Goal: Information Seeking & Learning: Learn about a topic

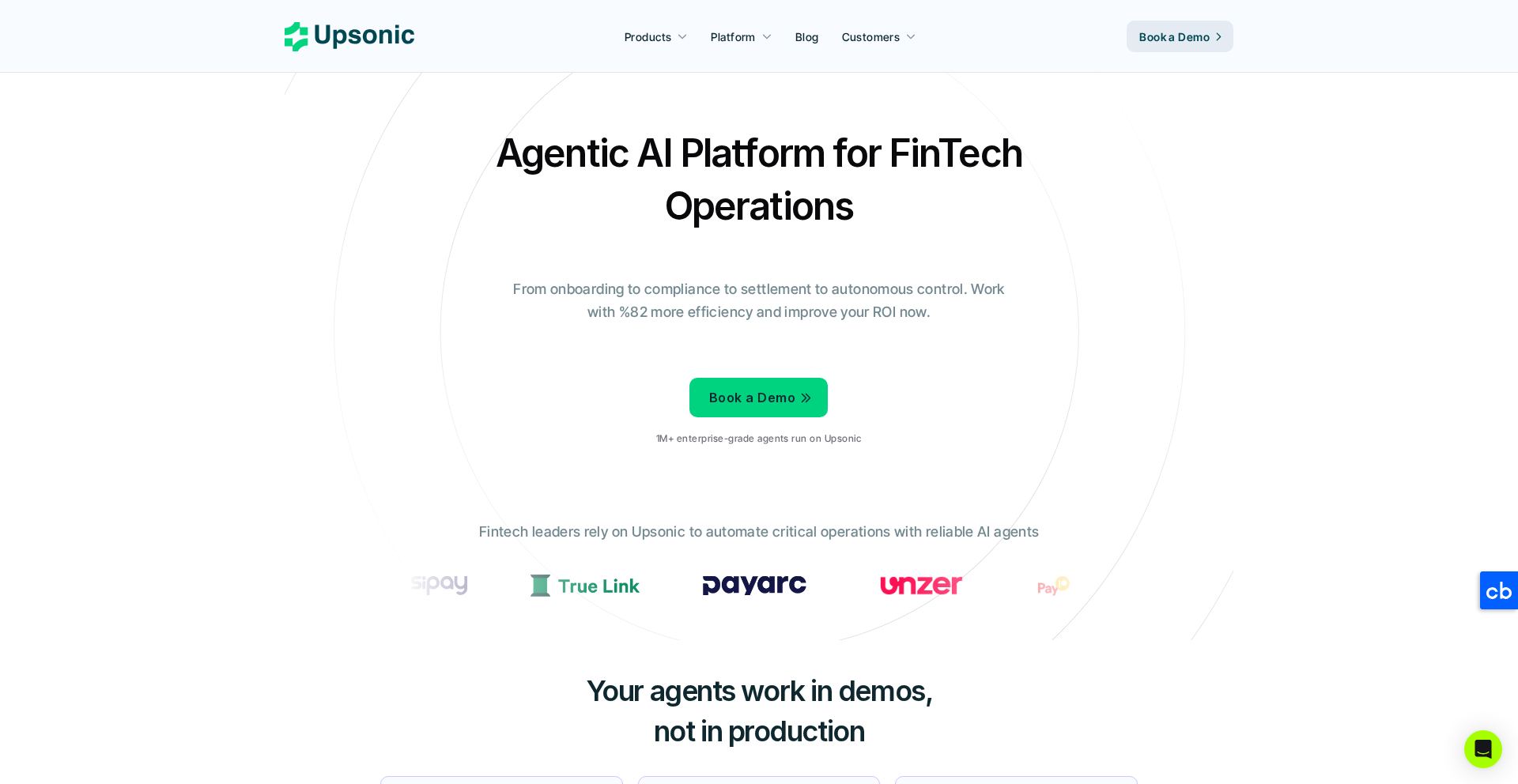
click at [377, 35] on icon at bounding box center [349, 36] width 130 height 29
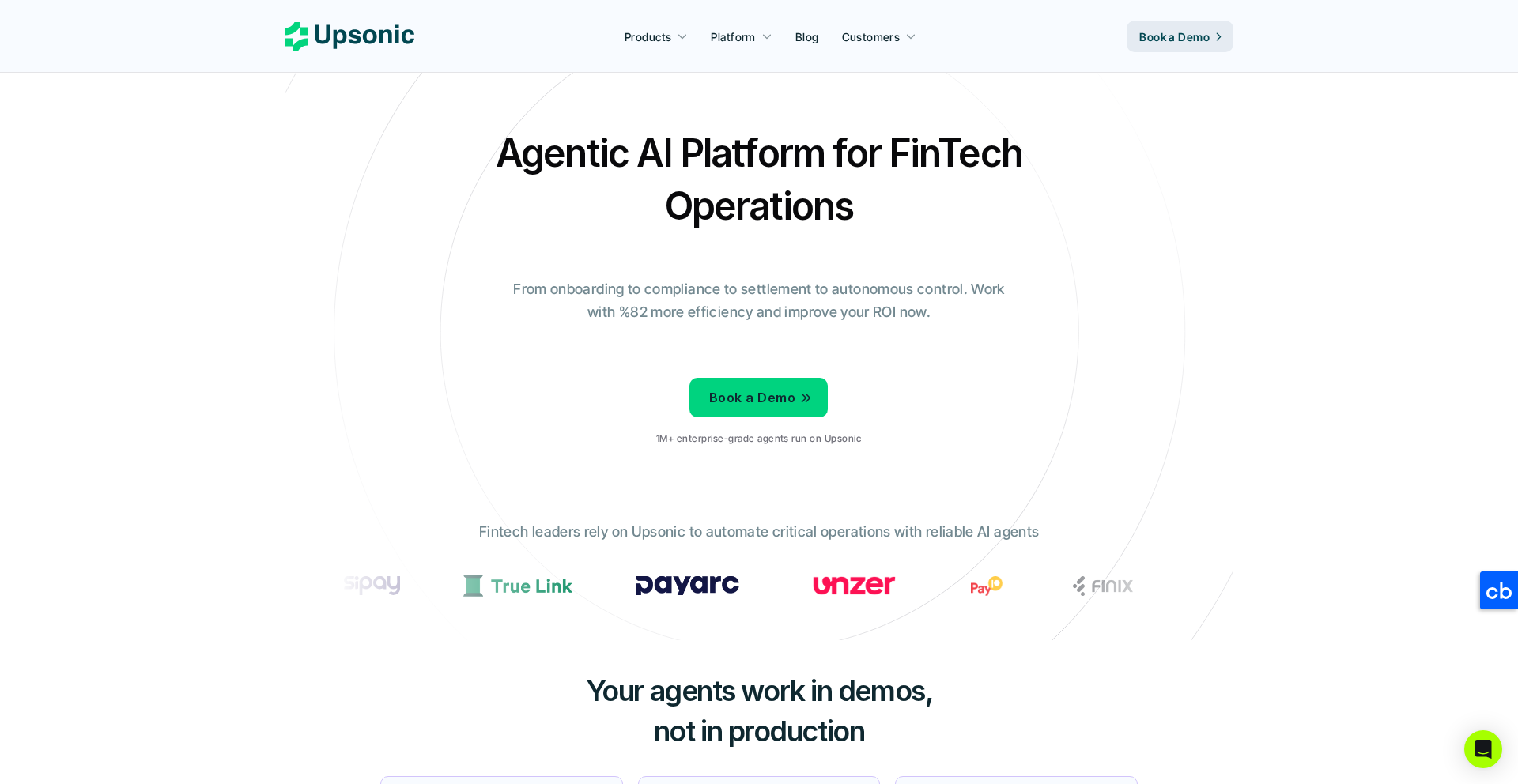
click at [992, 473] on icon at bounding box center [759, 331] width 1062 height 1062
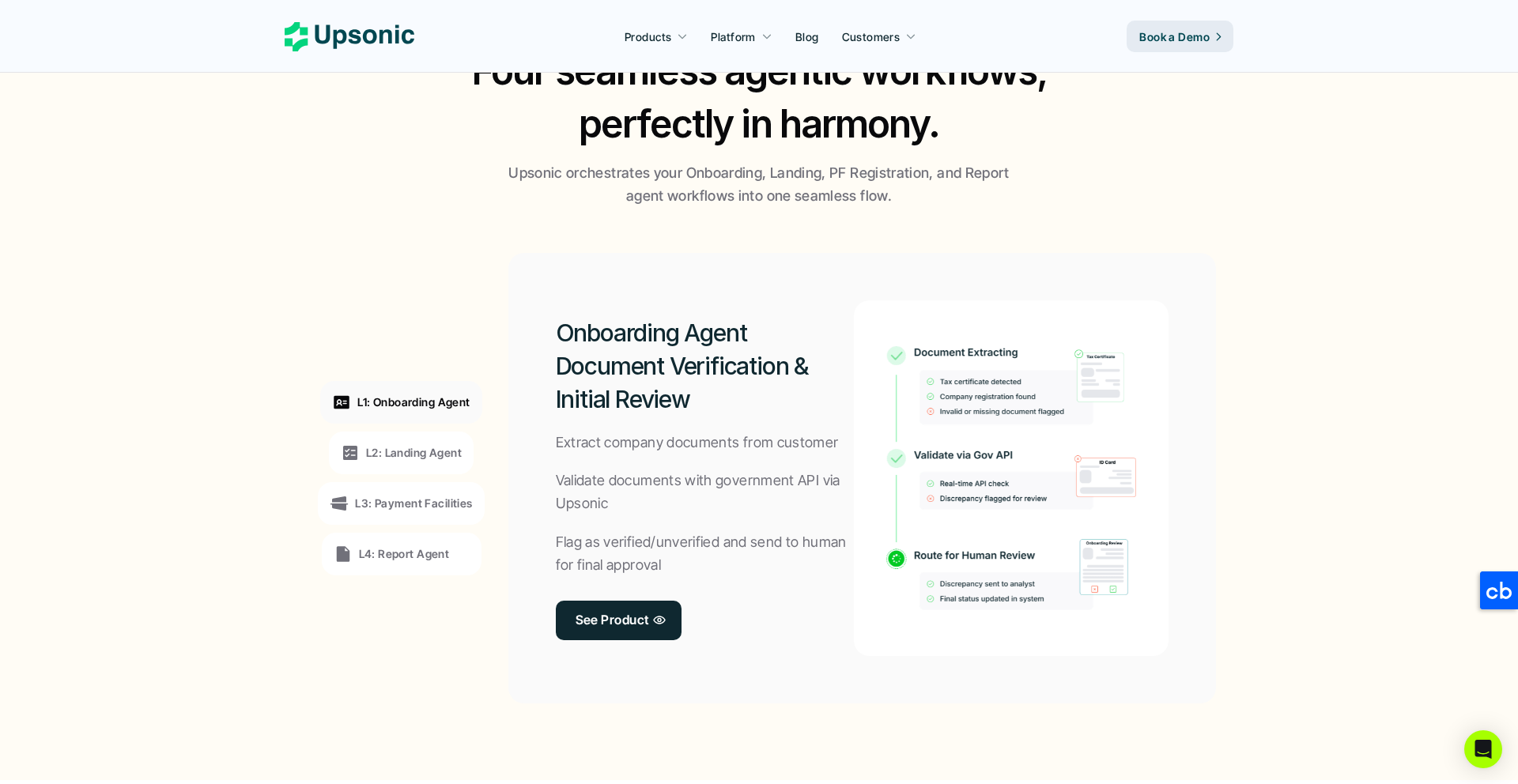
scroll to position [1030, 0]
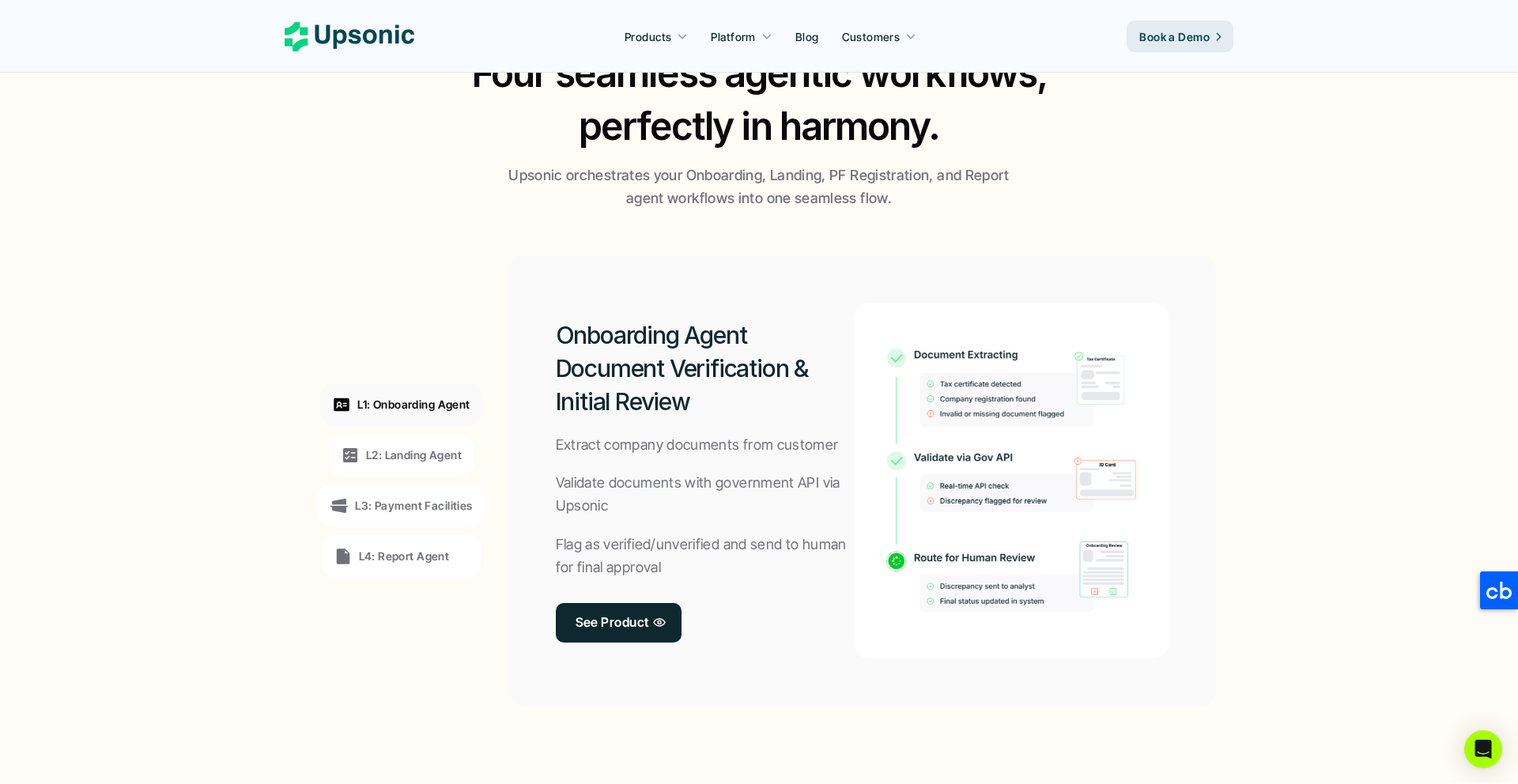
click at [508, 275] on div "Onboarding Agent Document Verification & Initial Review Extract company documen…" at bounding box center [862, 480] width 708 height 450
click at [355, 325] on div "L1: Onboarding Agent L2: Landing Agent L3: Payment Facilities L4: Report Agent" at bounding box center [401, 481] width 217 height 427
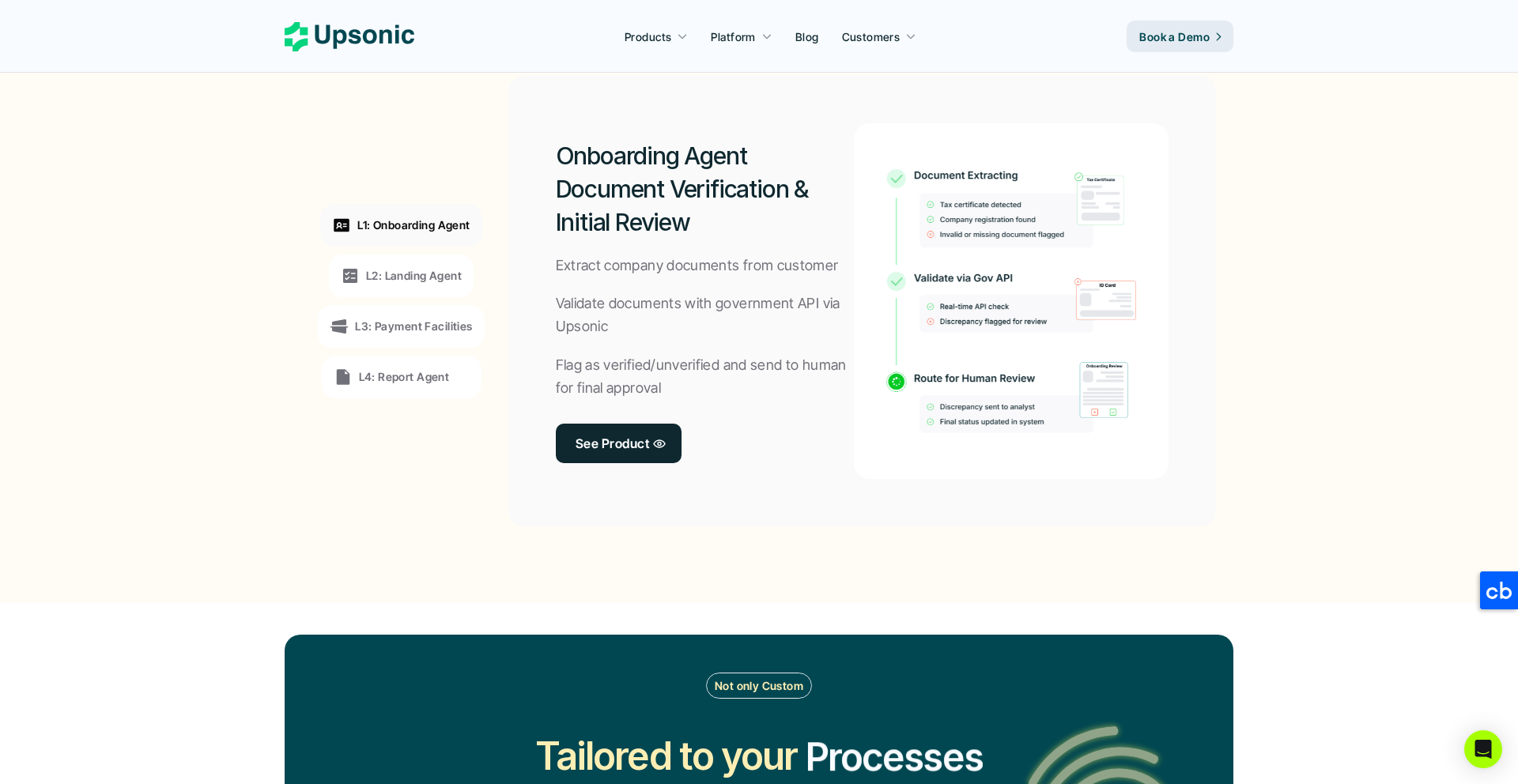
scroll to position [1211, 0]
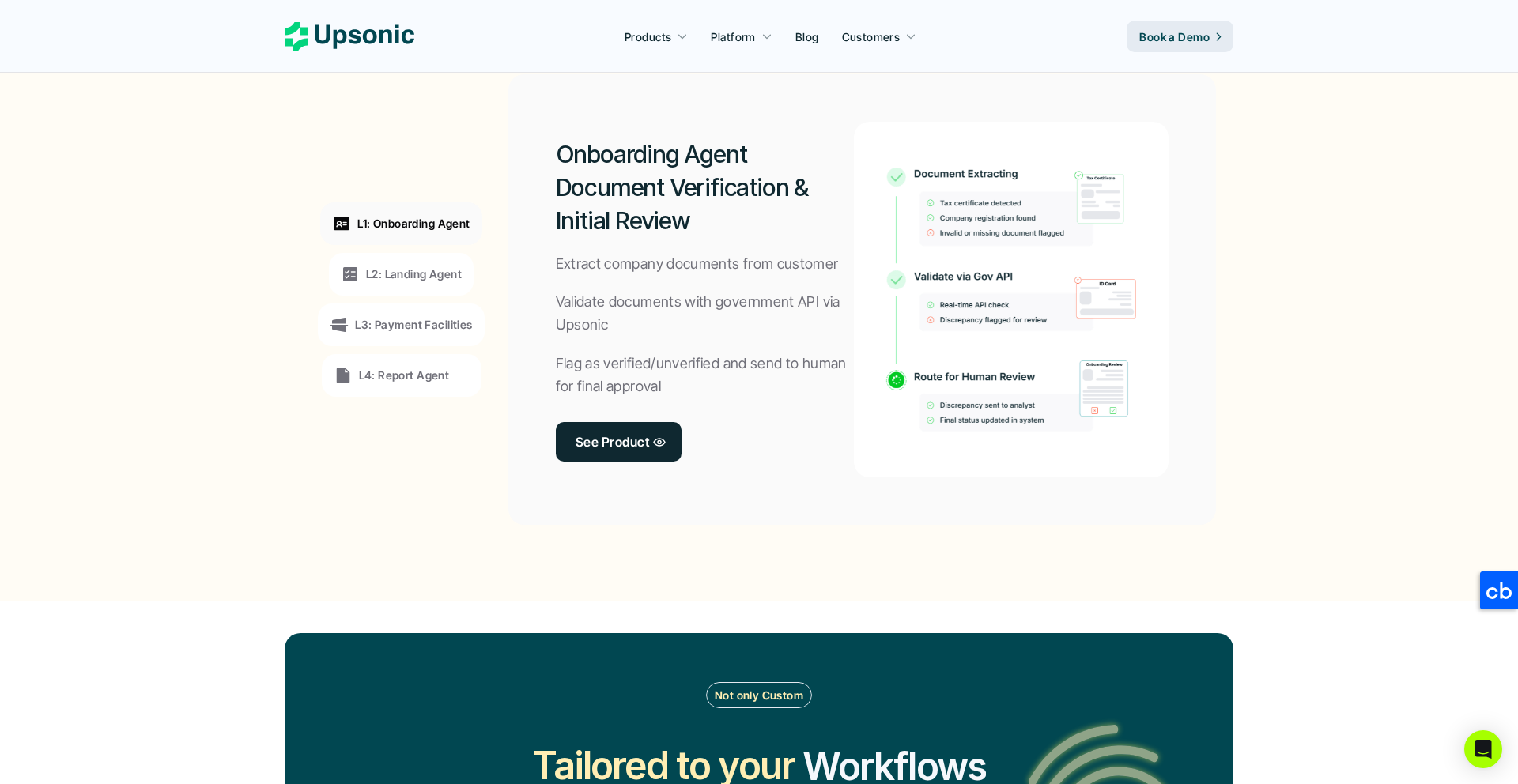
click at [408, 279] on p "L2: Landing Agent" at bounding box center [414, 274] width 96 height 17
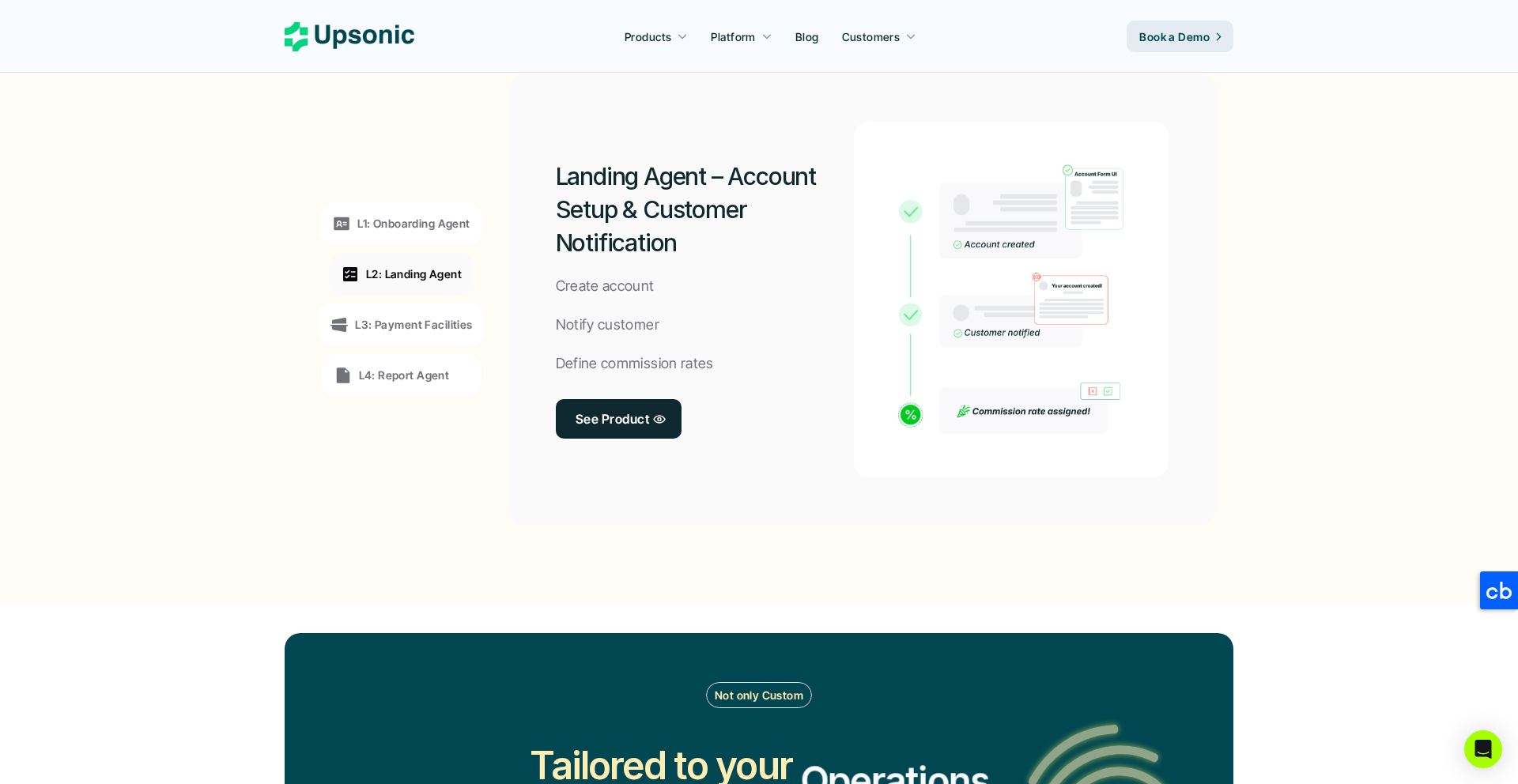
click at [394, 337] on div "L3: Payment Facilities" at bounding box center [401, 325] width 166 height 43
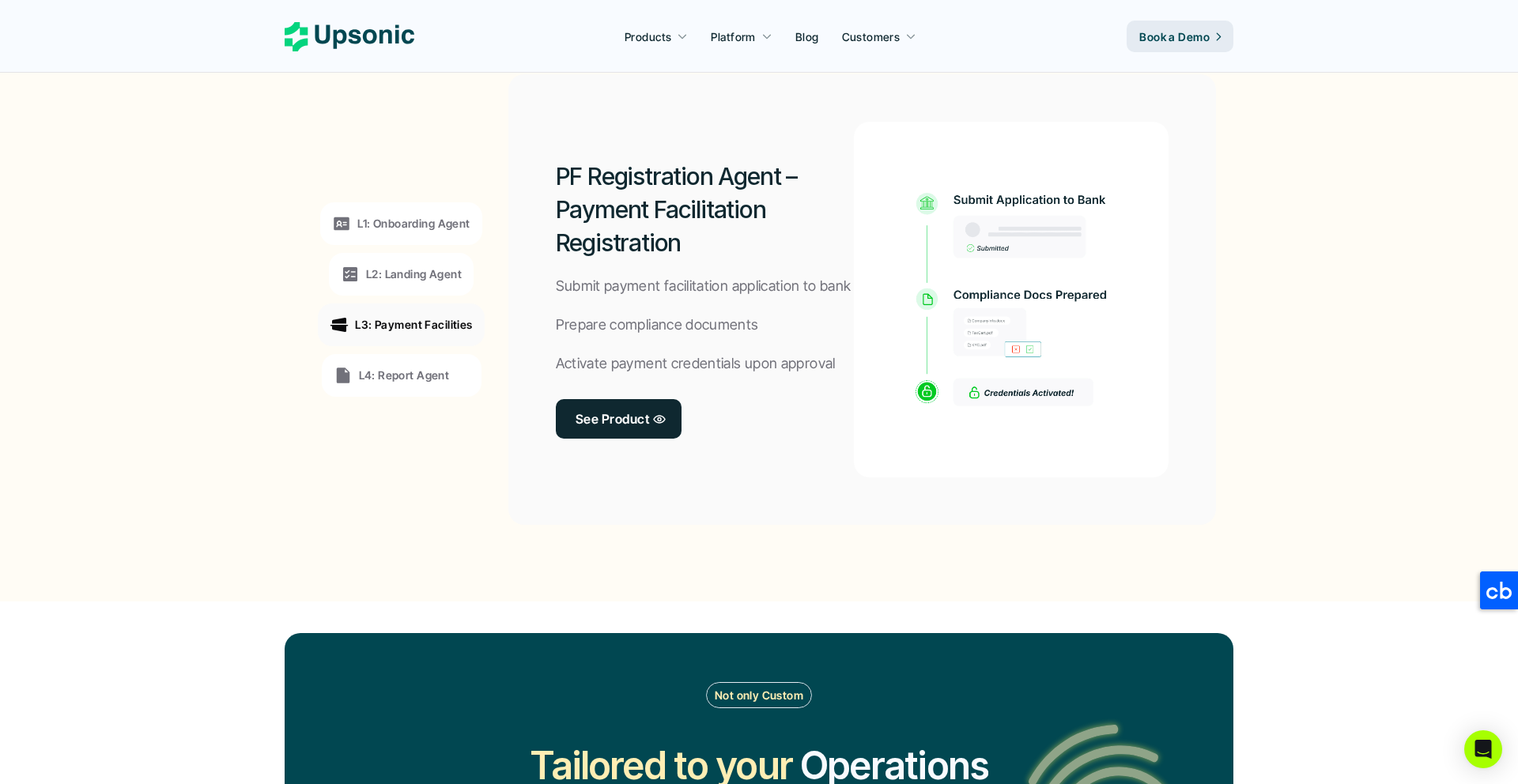
click at [398, 367] on p "L4: Report Agent" at bounding box center [405, 376] width 91 height 17
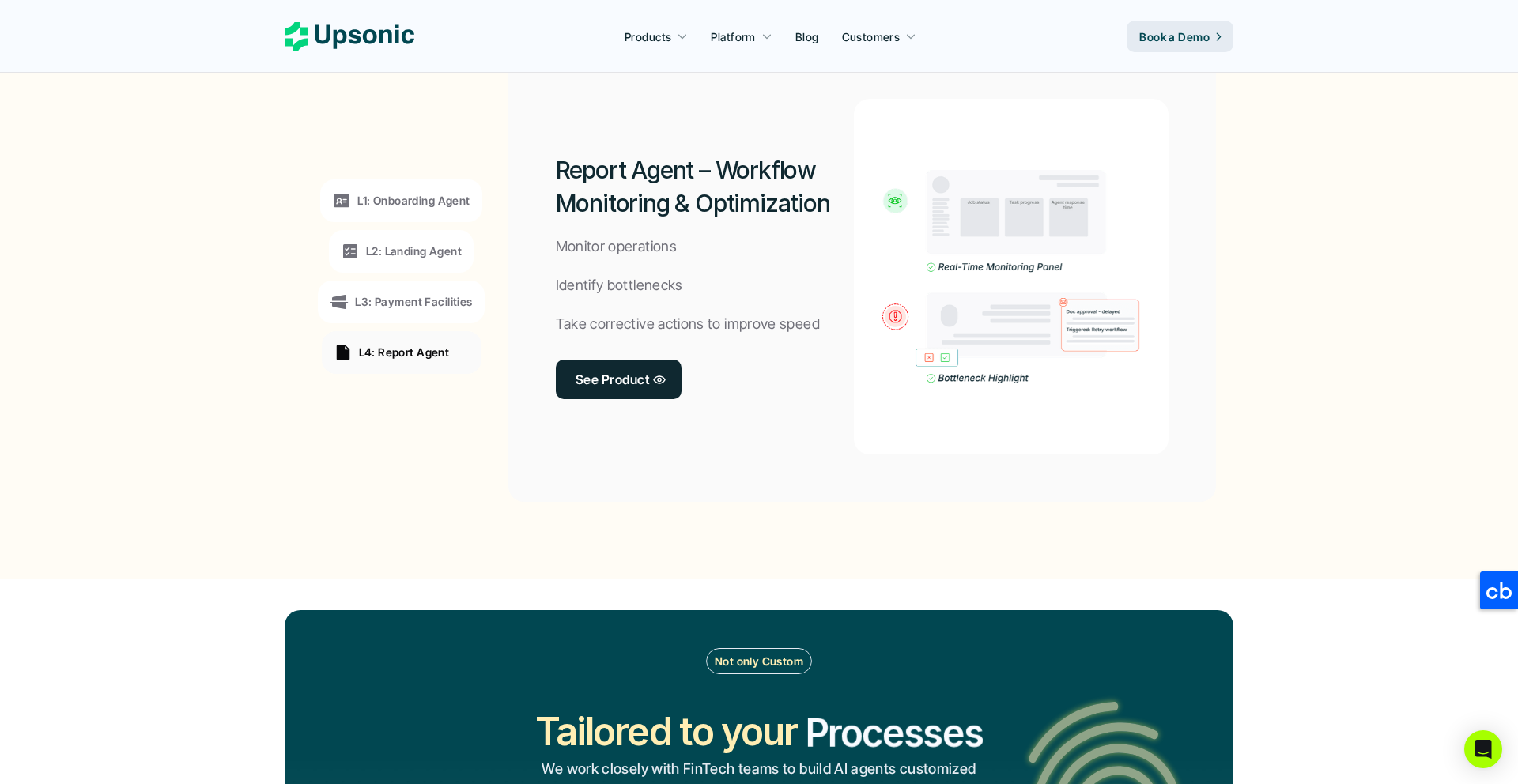
scroll to position [1233, 0]
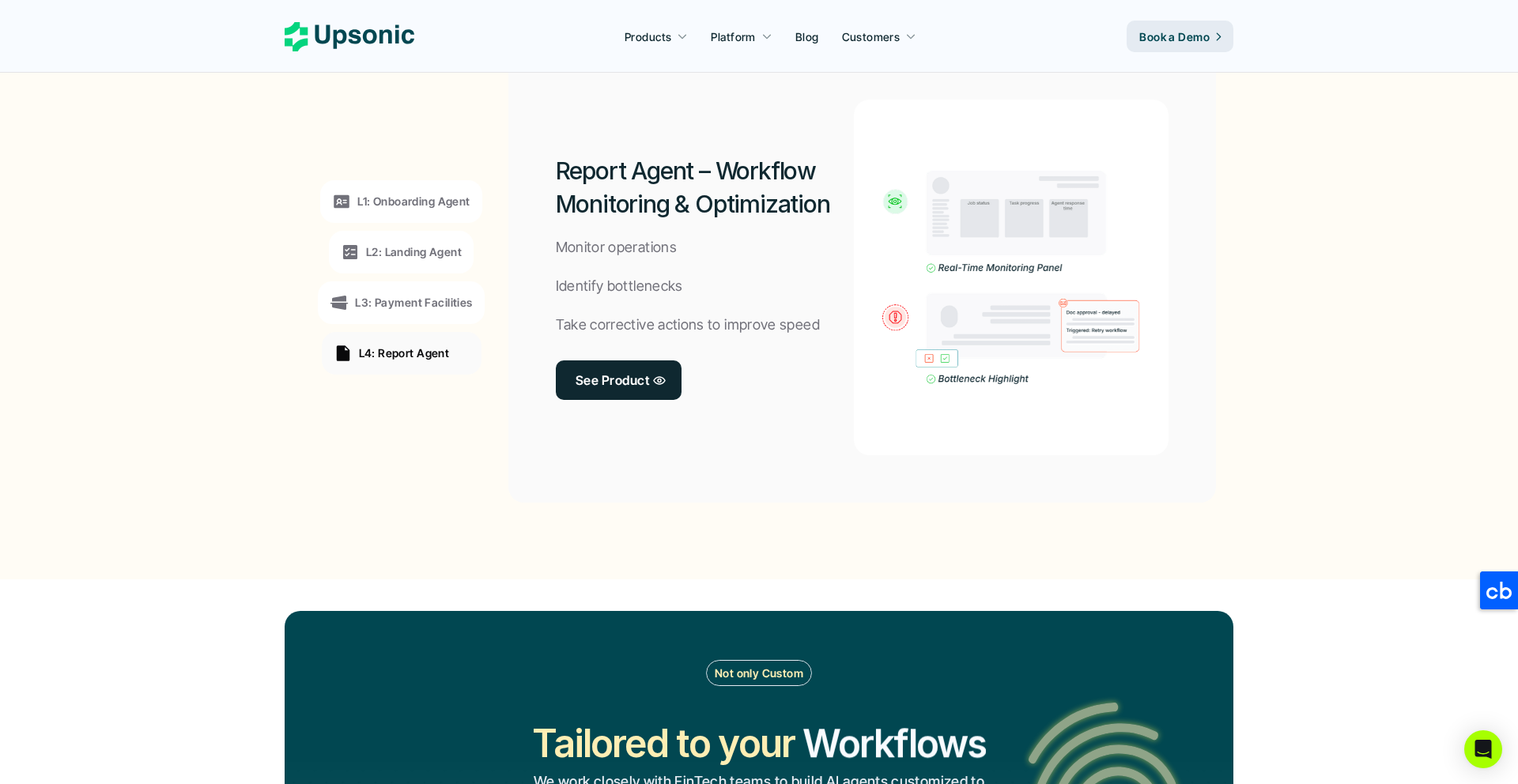
click at [404, 294] on p "L3: Payment Facilities" at bounding box center [414, 302] width 117 height 17
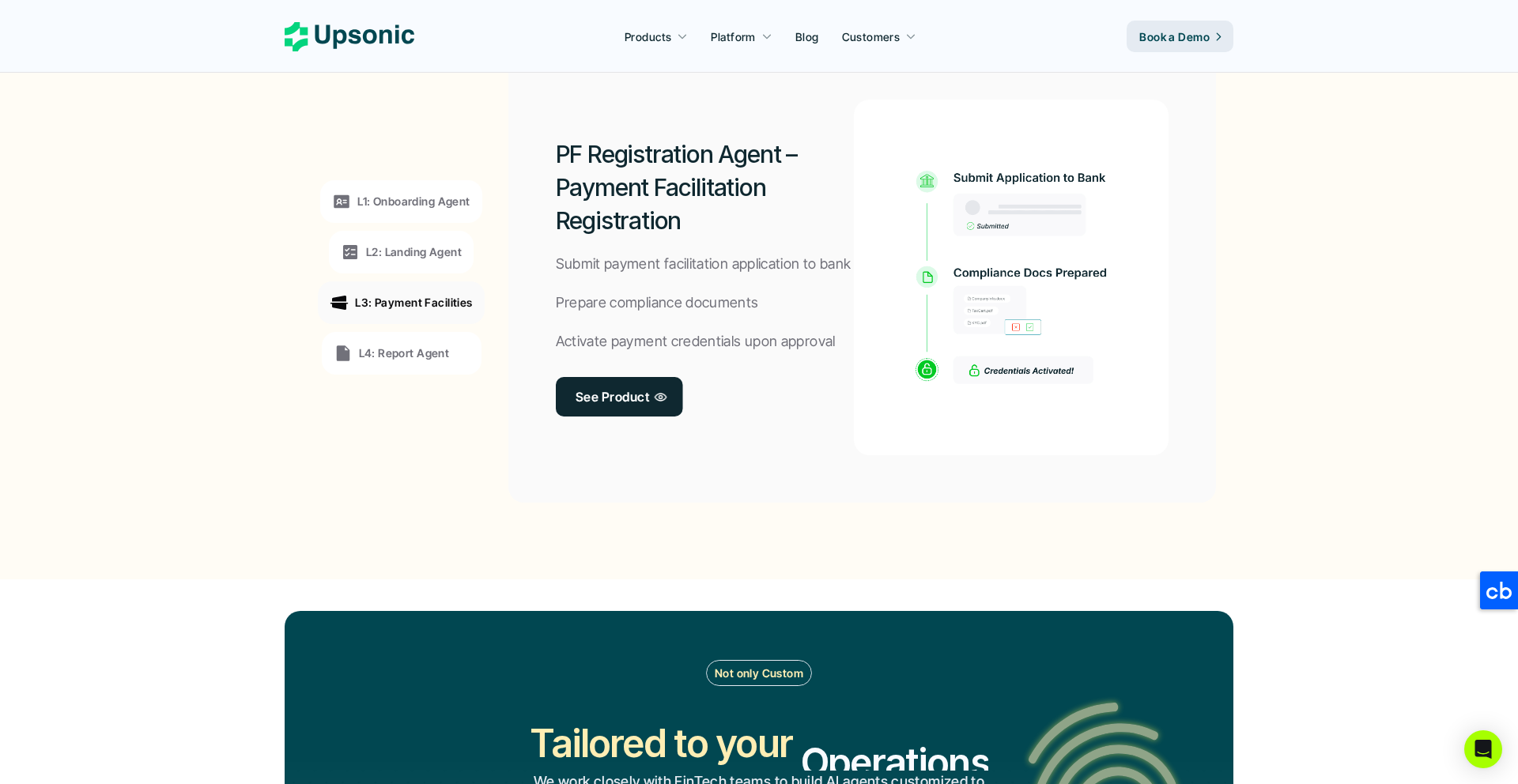
click at [509, 473] on div "PF Registration Agent – Payment Facilitation Registration Submit payment facili…" at bounding box center [862, 277] width 708 height 450
click at [422, 254] on p "L2: Landing Agent" at bounding box center [414, 252] width 96 height 17
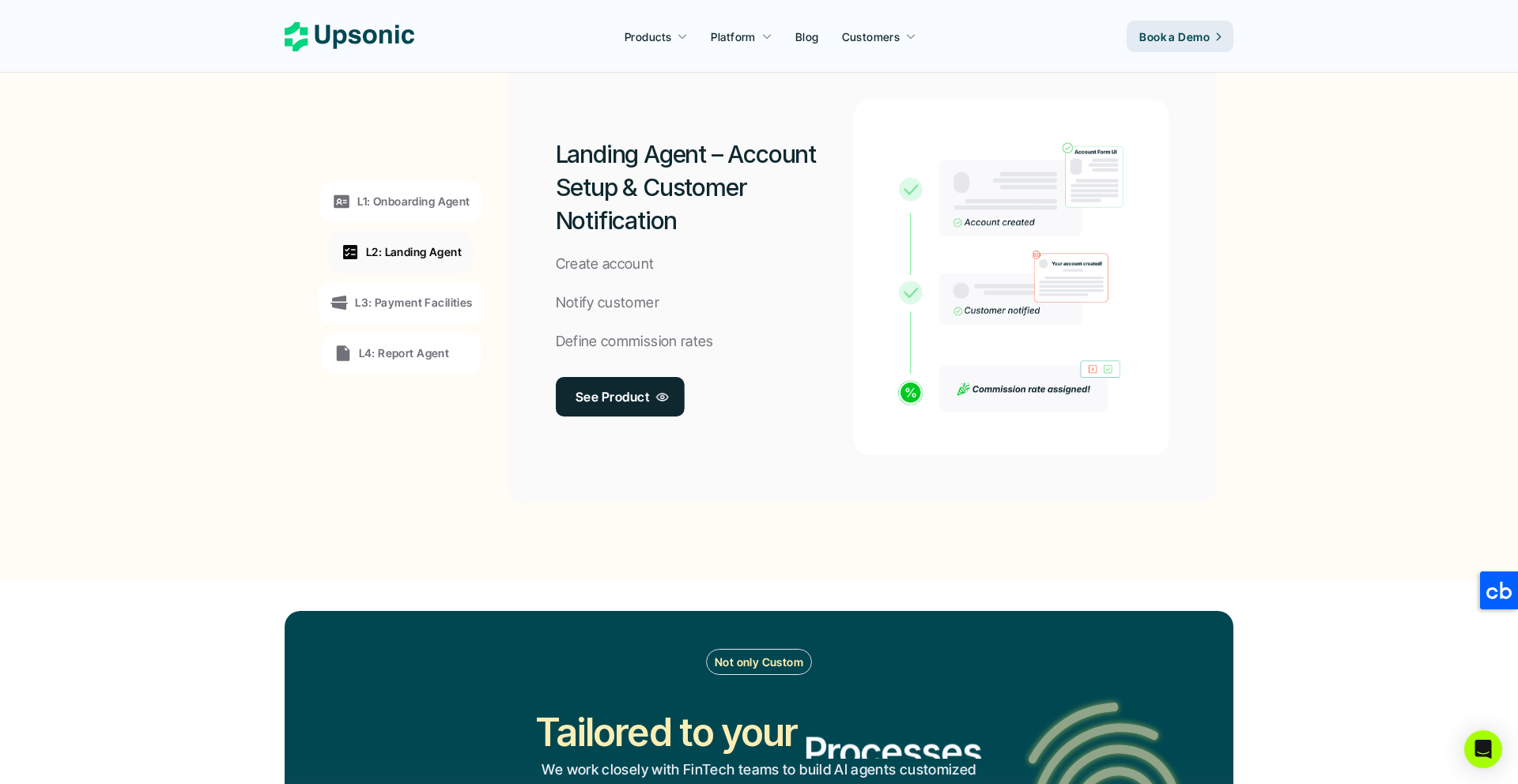
click at [417, 431] on div "L1: Onboarding Agent L2: Landing Agent L3: Payment Facilities L4: Report Agent" at bounding box center [401, 278] width 217 height 427
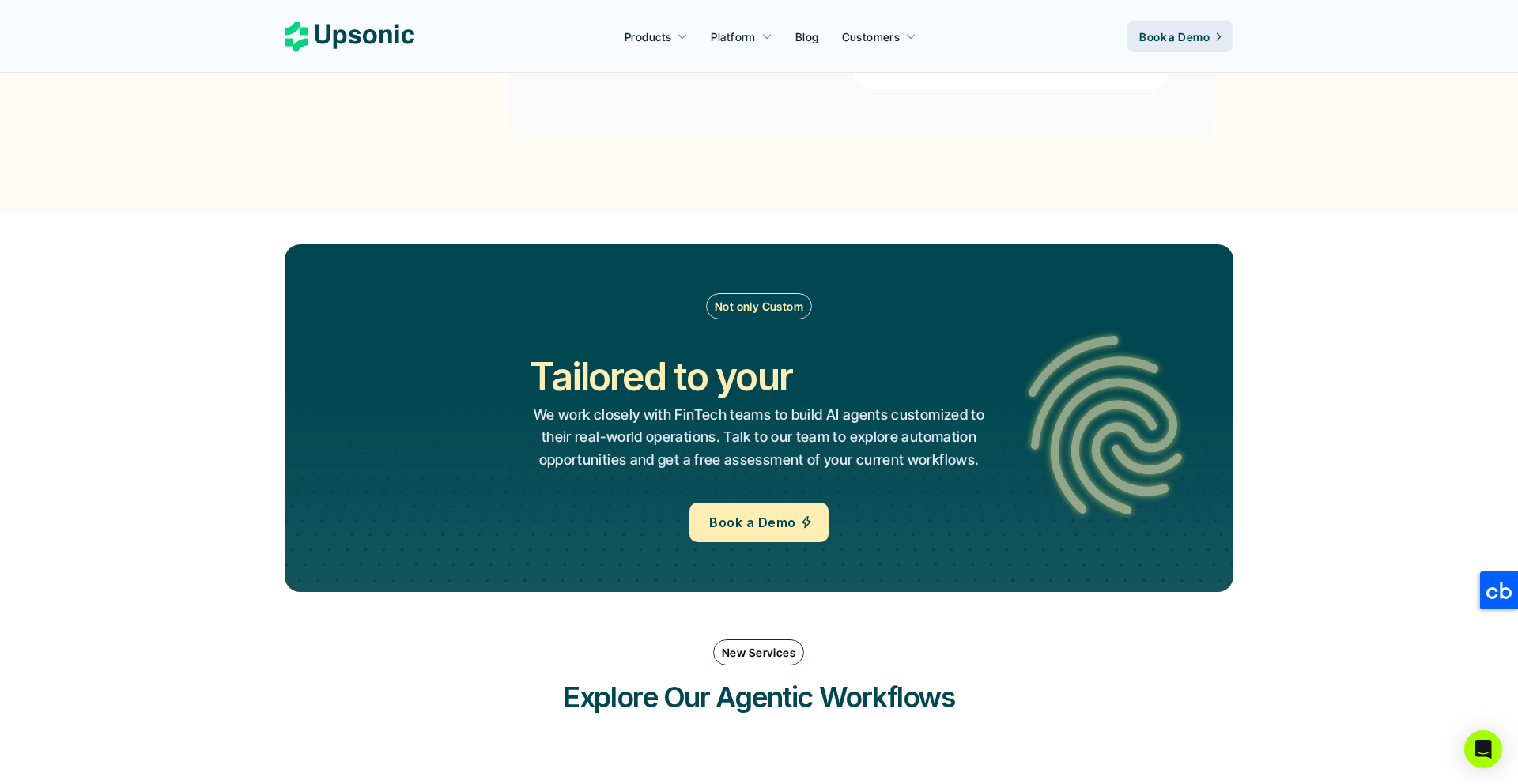
scroll to position [1605, 0]
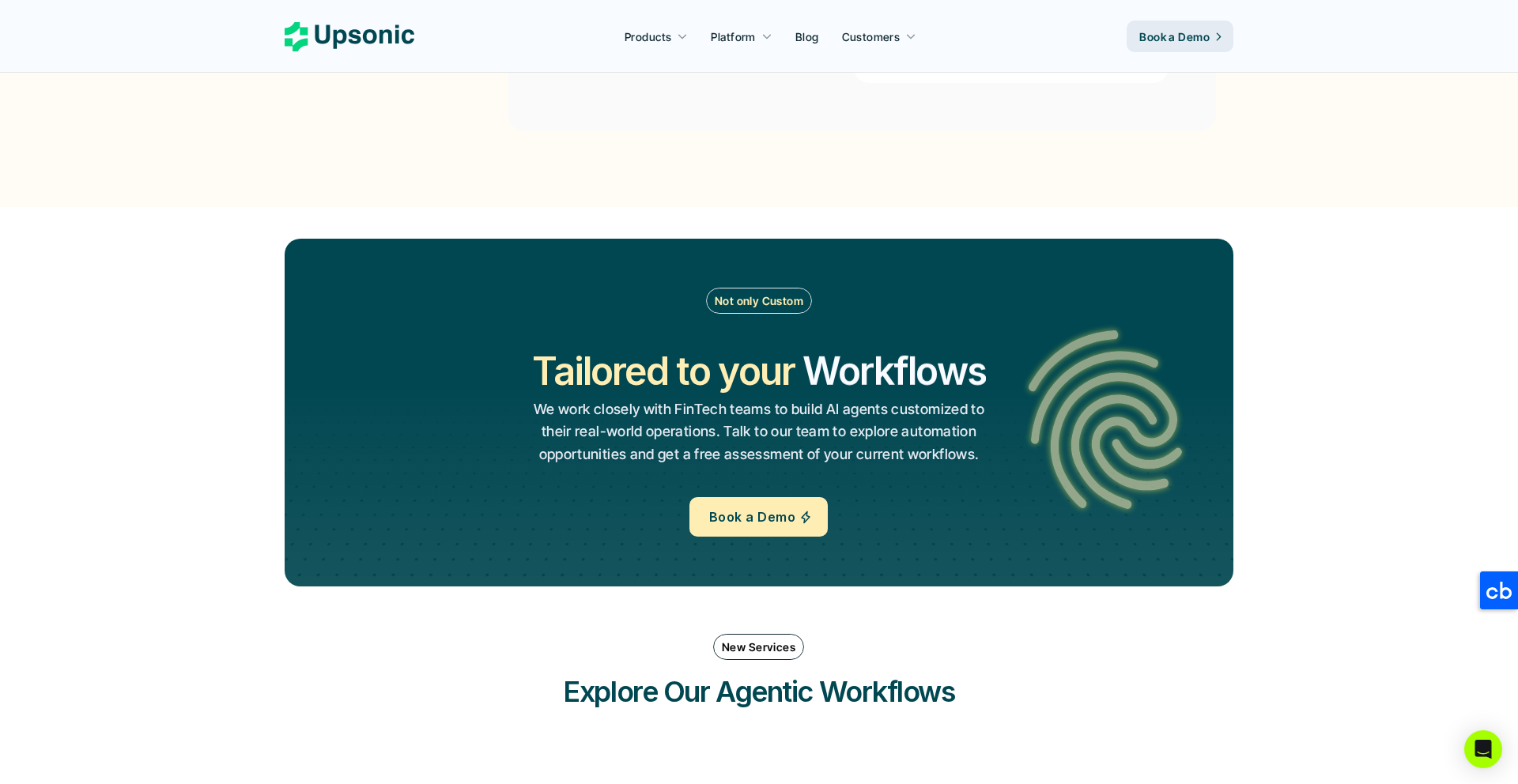
click at [748, 305] on p "Not only Custom" at bounding box center [759, 301] width 89 height 17
click at [789, 305] on p "Not only Custom" at bounding box center [759, 301] width 89 height 17
click at [877, 304] on div "Not only Custom Tailored to your Workflows Operations Processes Workflows We wo…" at bounding box center [759, 412] width 854 height 249
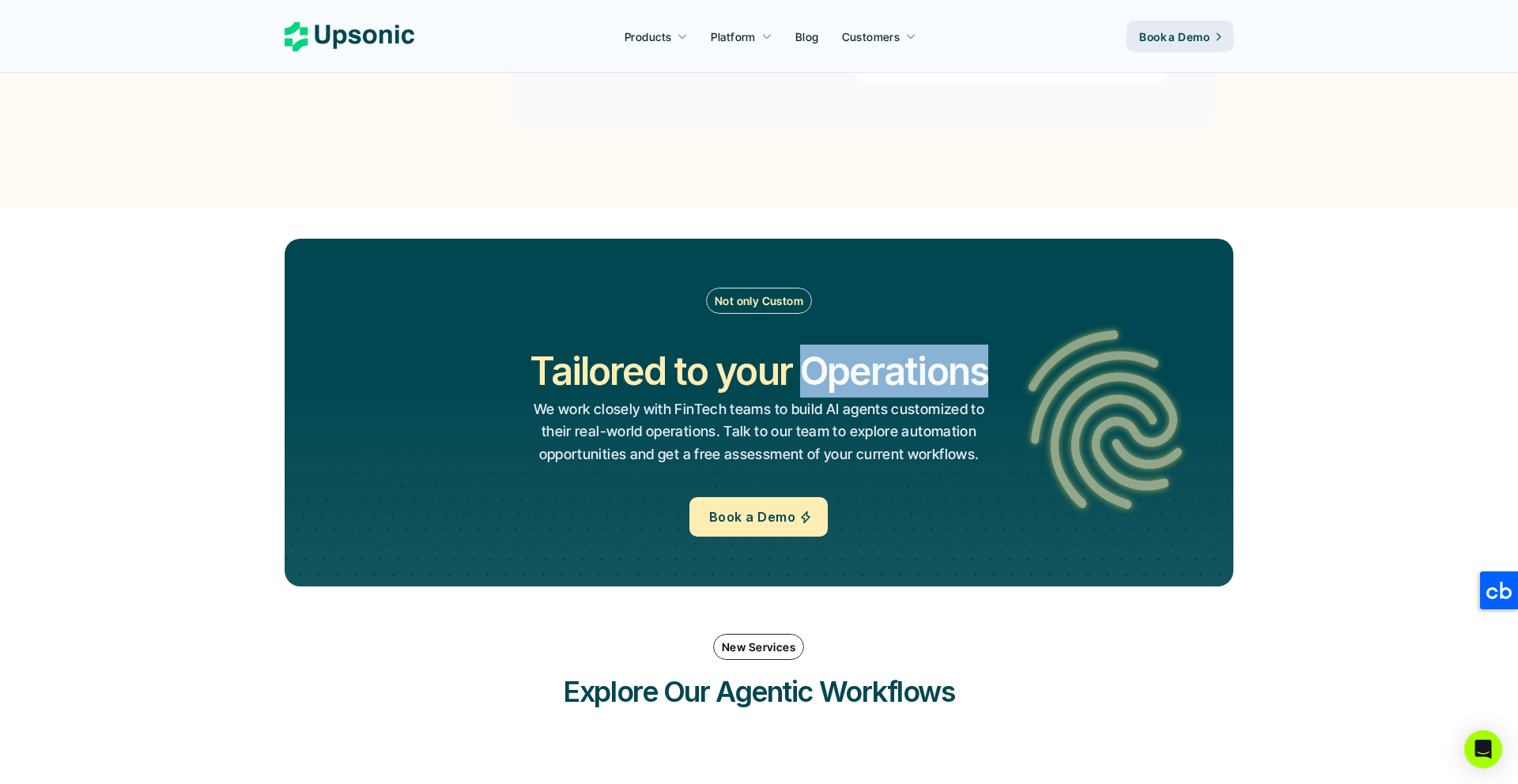
click at [877, 304] on div "Not only Custom Tailored to your Workflows Operations Processes Workflows We wo…" at bounding box center [759, 412] width 854 height 249
click at [721, 295] on p "Not only Custom" at bounding box center [759, 301] width 89 height 17
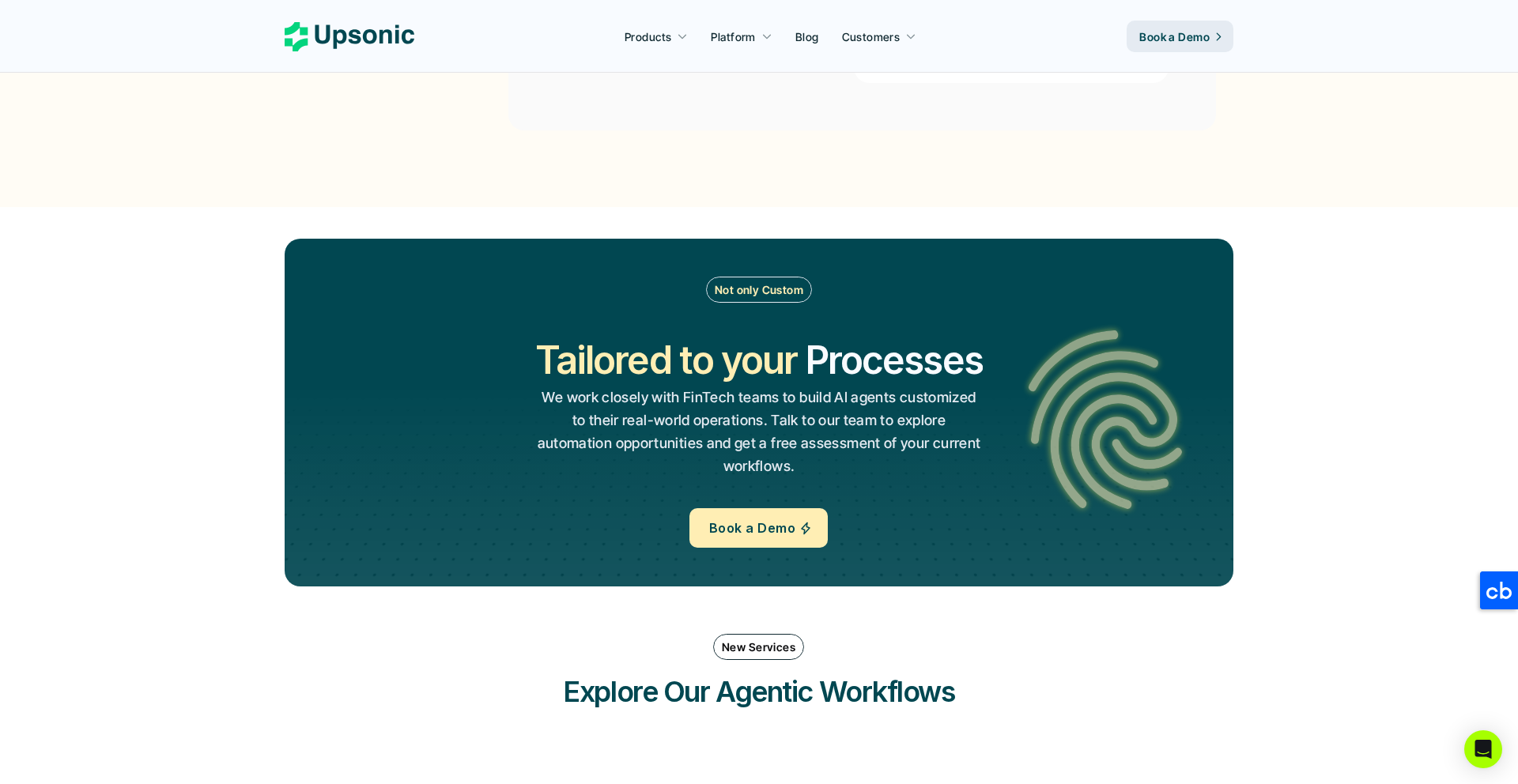
click at [752, 298] on p "Not only Custom" at bounding box center [759, 290] width 89 height 17
click at [742, 272] on div at bounding box center [742, 272] width 0 height 0
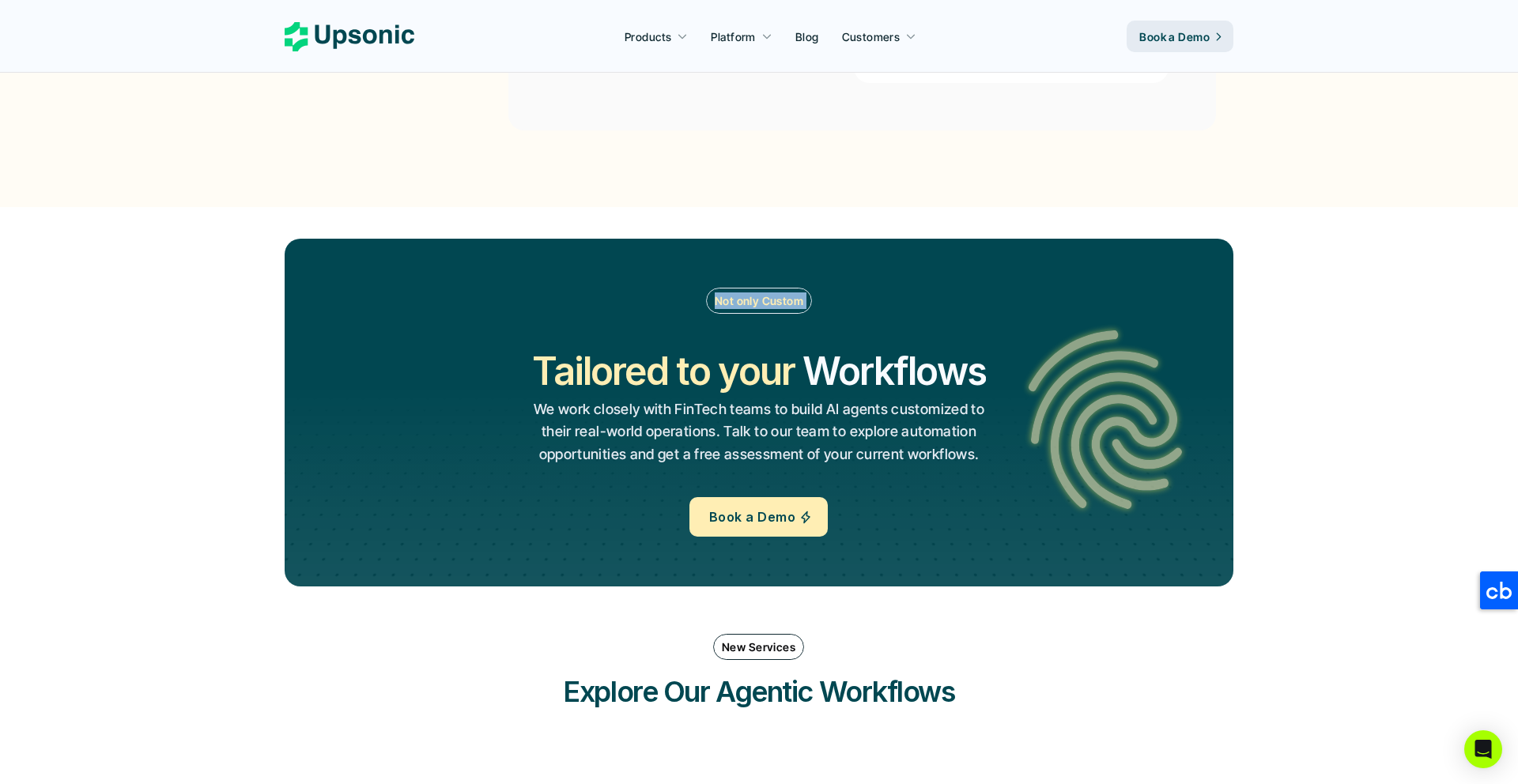
click at [769, 289] on div "Not only Custom" at bounding box center [759, 301] width 106 height 26
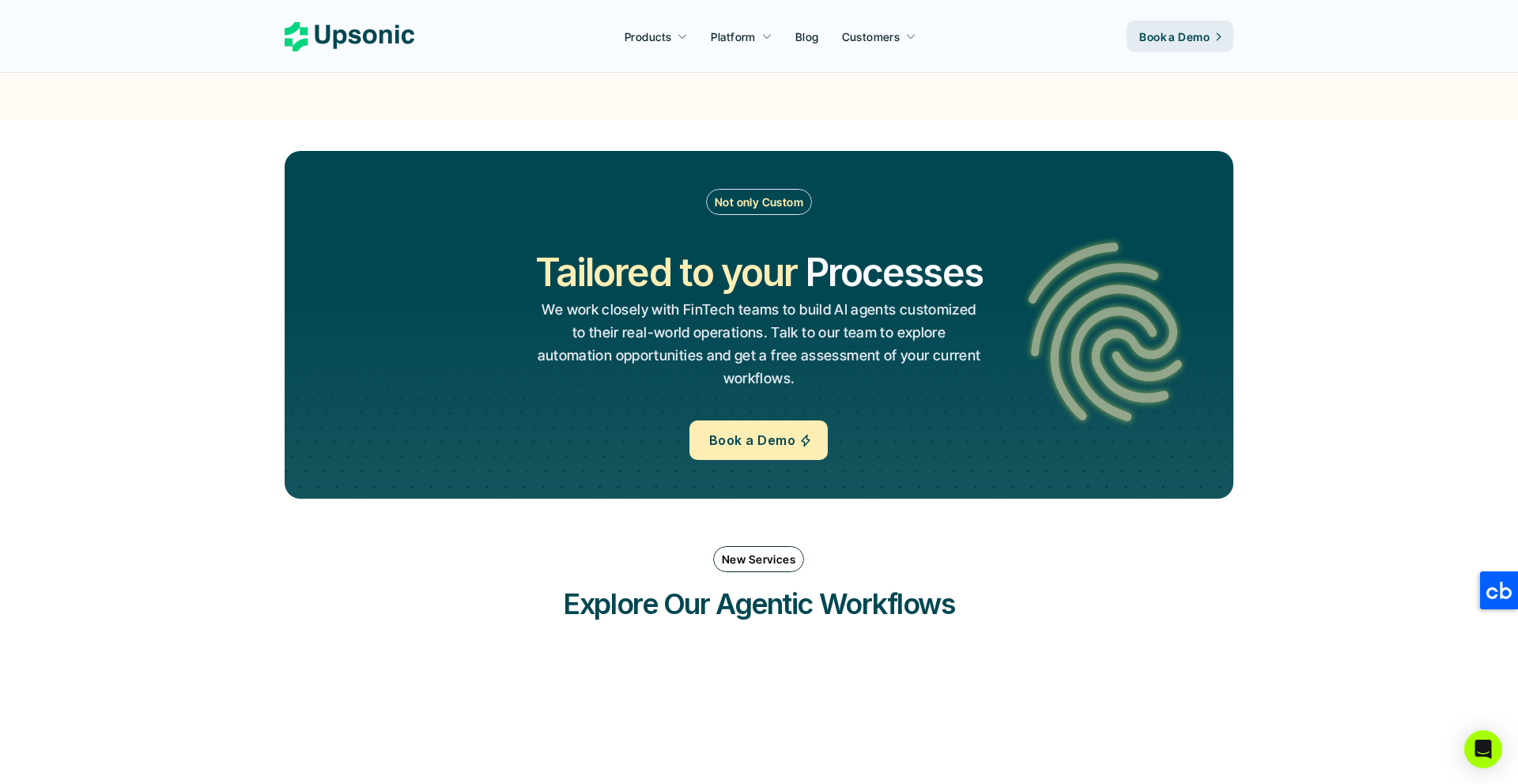
scroll to position [1721, 0]
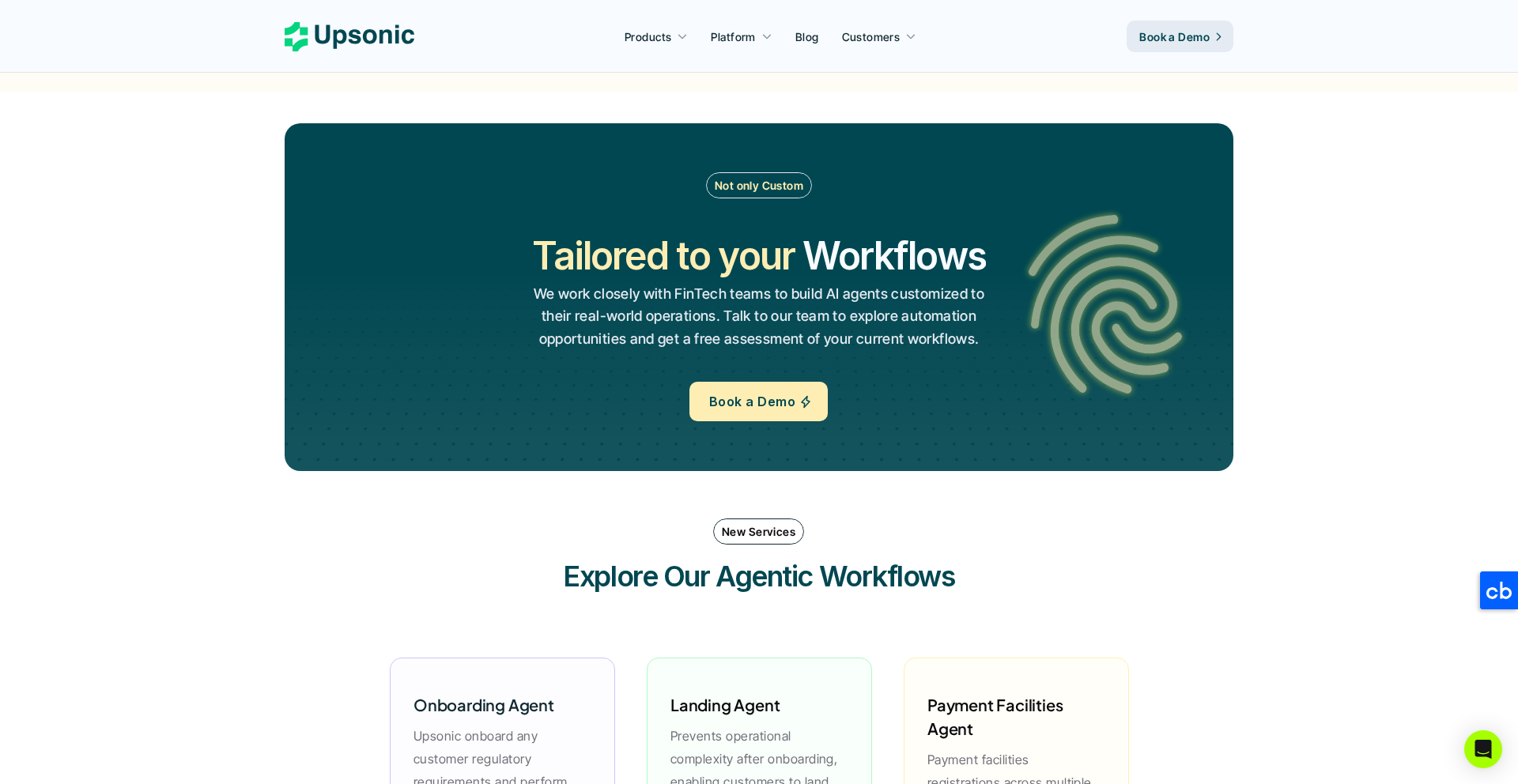
click at [679, 559] on h3 "Explore Our Agentic Workflows" at bounding box center [759, 576] width 475 height 39
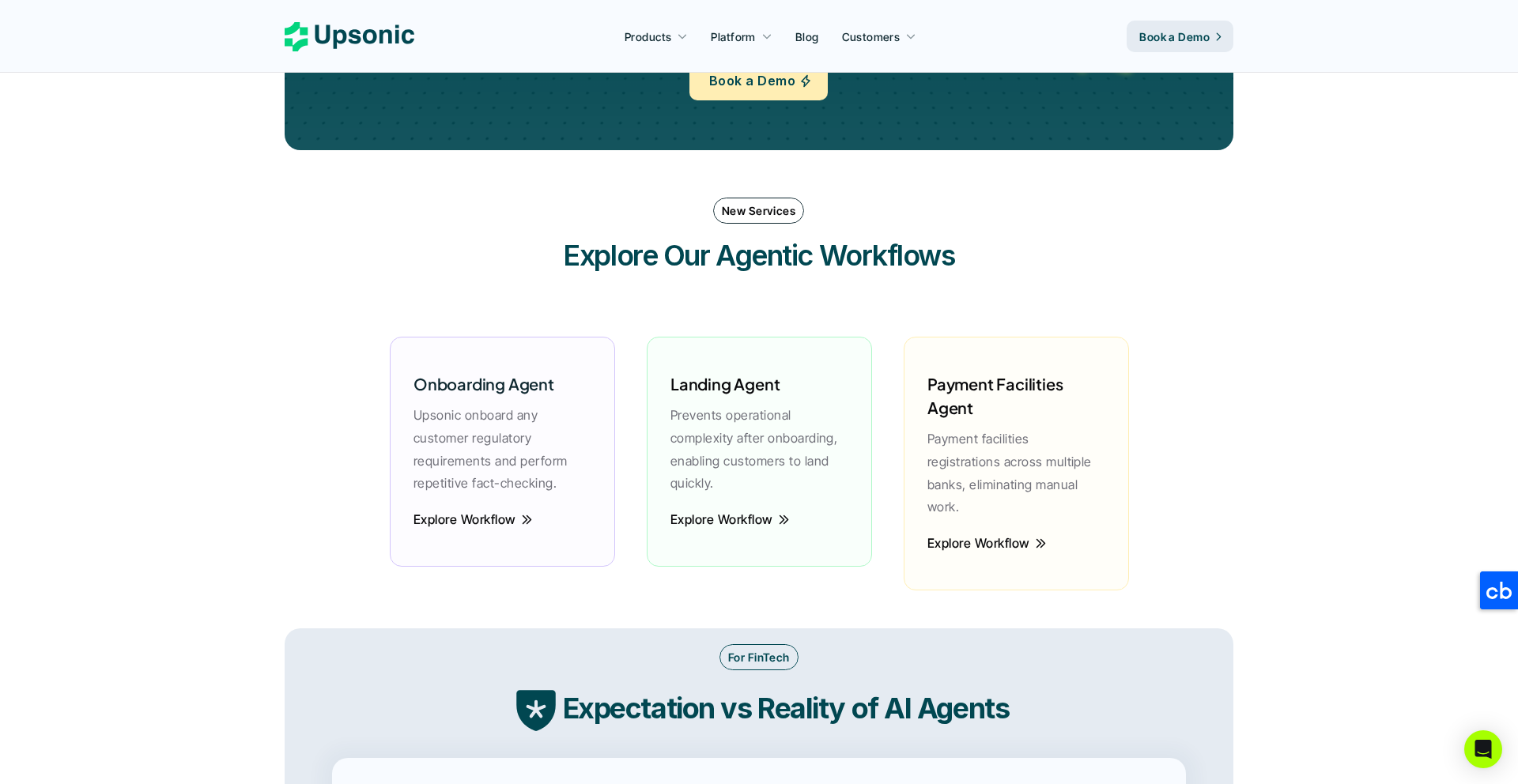
scroll to position [2045, 0]
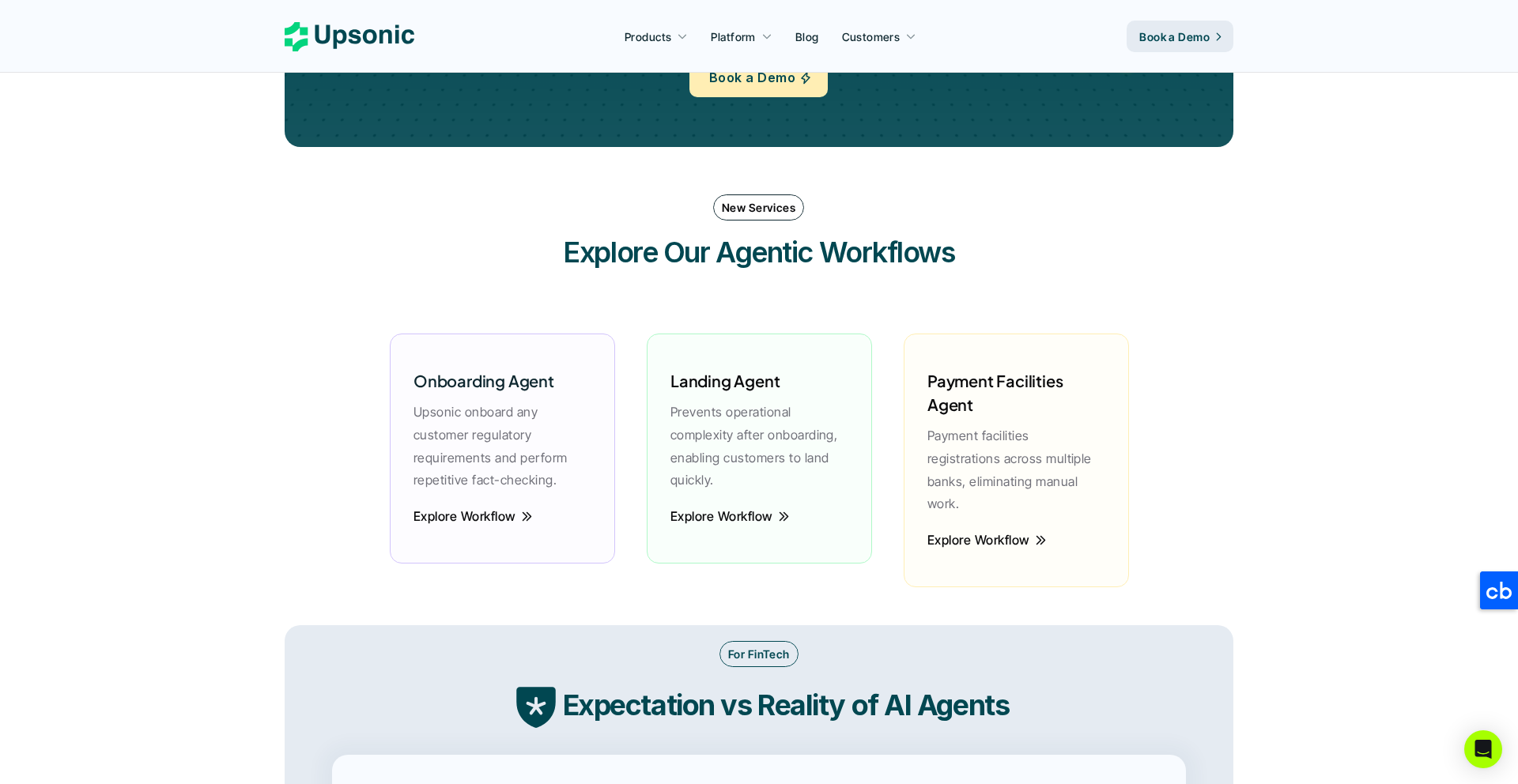
click at [645, 587] on div "Onboarding Agent Upsonic onboard any customer regulatory requirements and perfo…" at bounding box center [759, 461] width 771 height 330
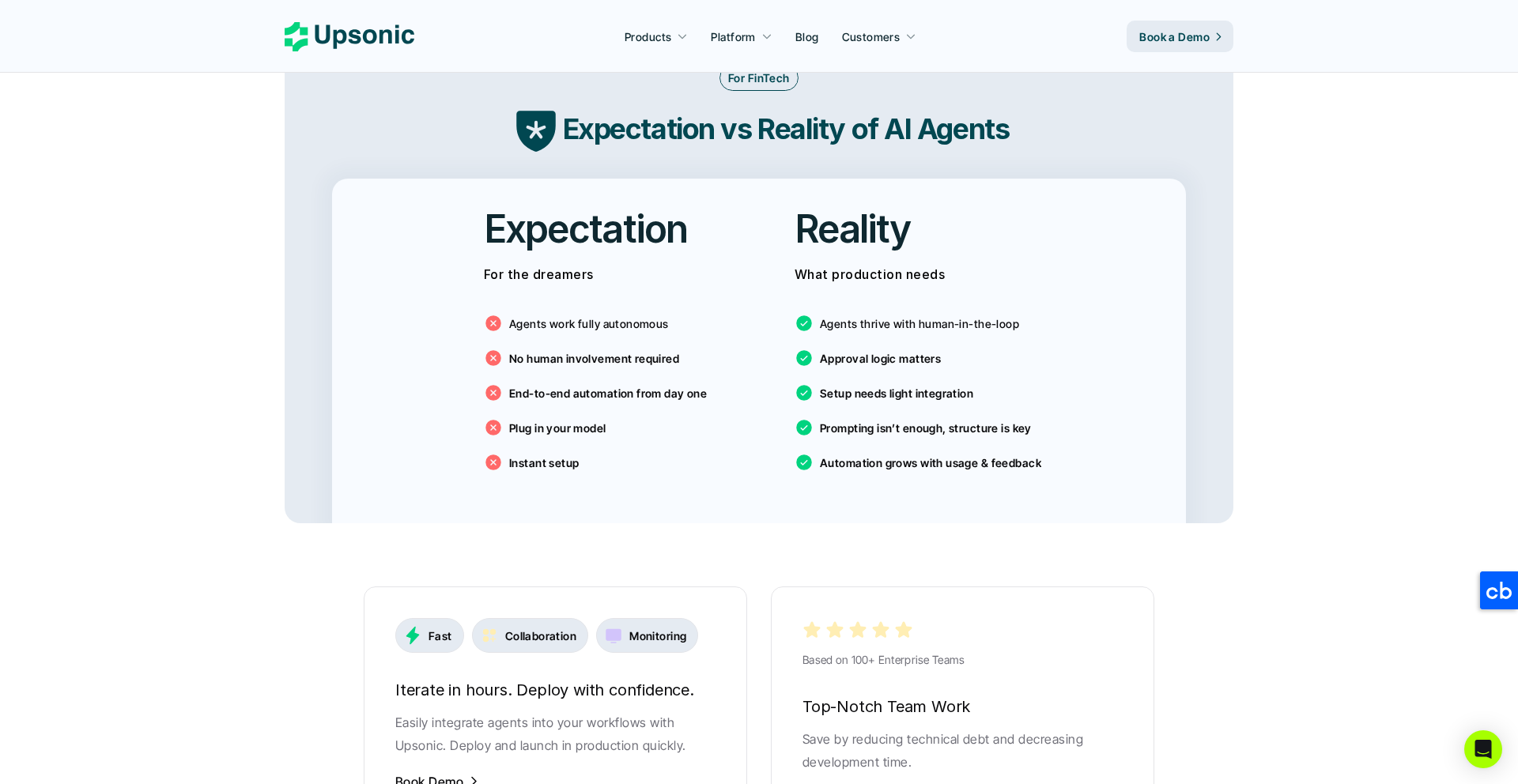
scroll to position [2624, 0]
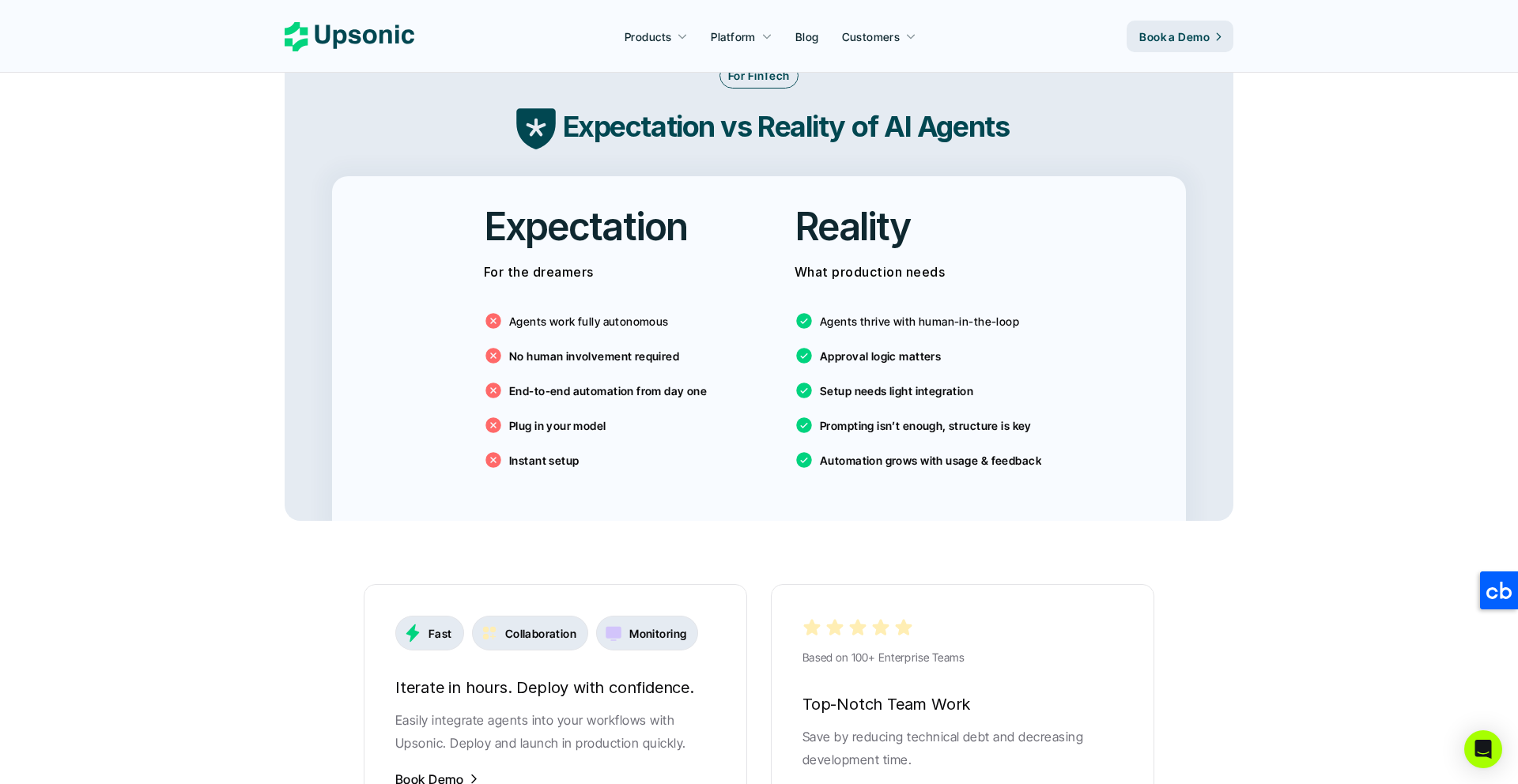
click at [577, 383] on div "Agents work fully autonomous No human involvement required End-to-end automatio…" at bounding box center [603, 387] width 240 height 190
click at [918, 475] on div "Reality What production needs Agents thrive with human-in-the-loop Approval log…" at bounding box center [915, 340] width 287 height 329
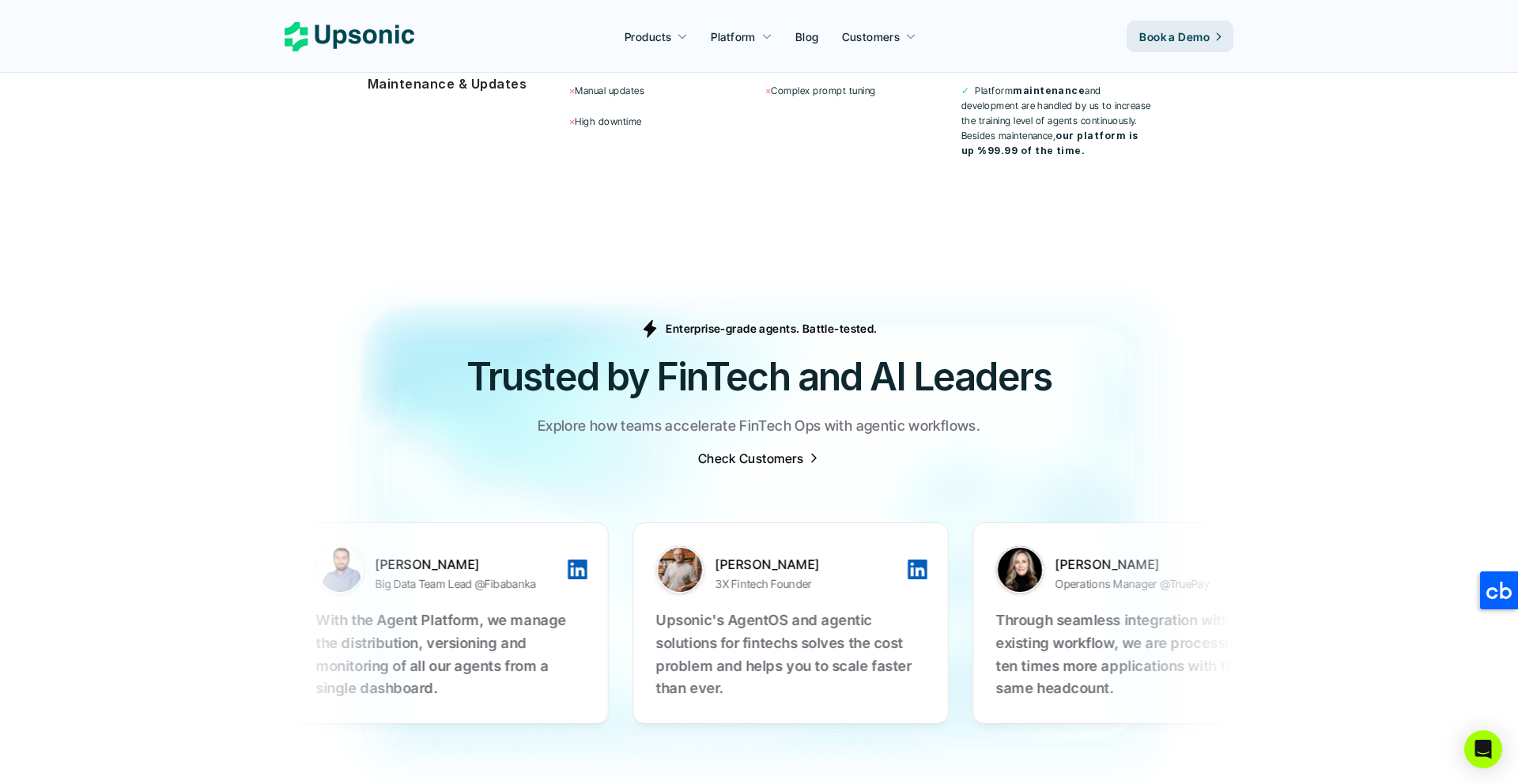
scroll to position [4734, 0]
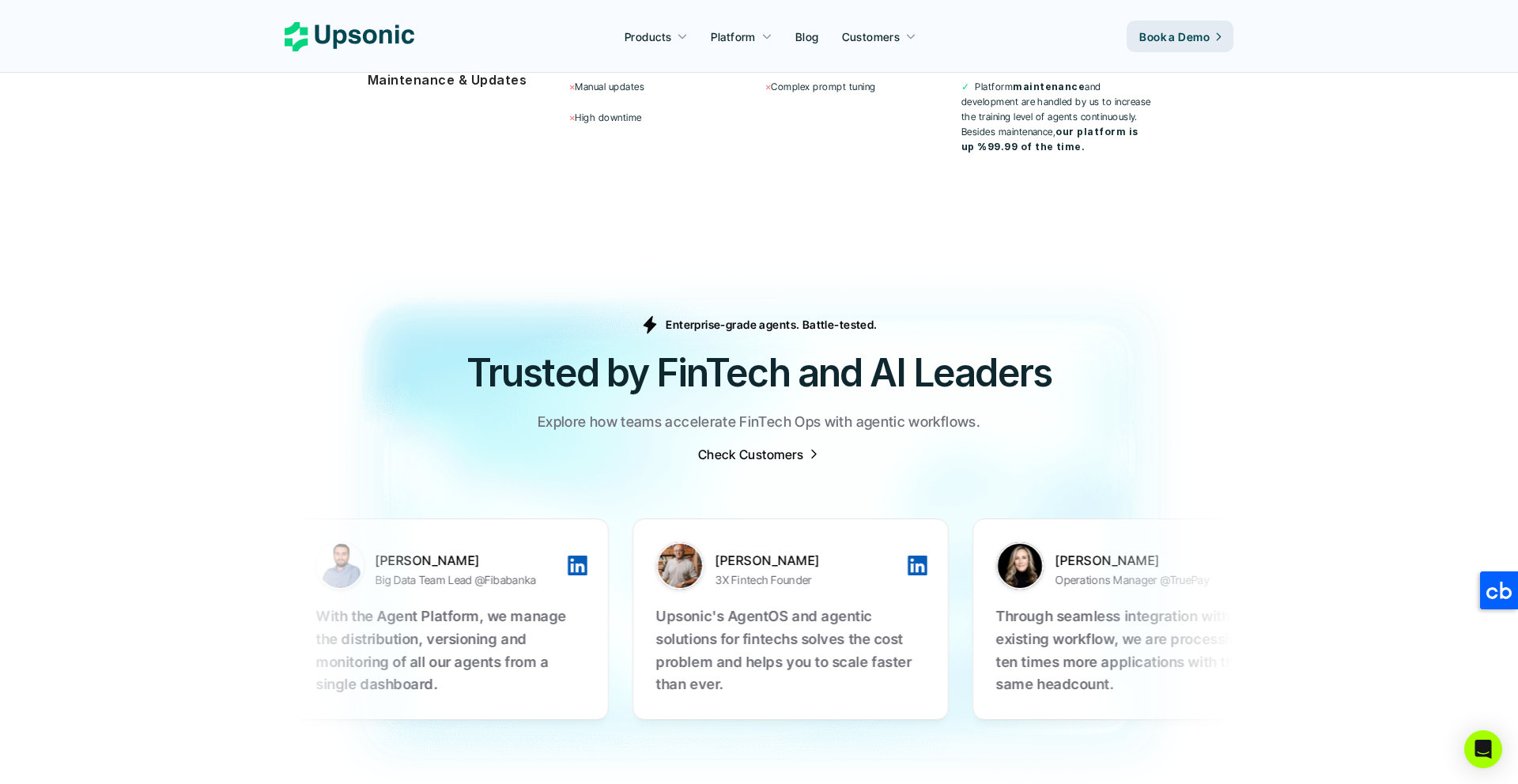
click at [1028, 436] on img at bounding box center [759, 530] width 1518 height 586
click at [987, 353] on h2 "Trusted by FinTech and AI Leaders" at bounding box center [759, 372] width 949 height 53
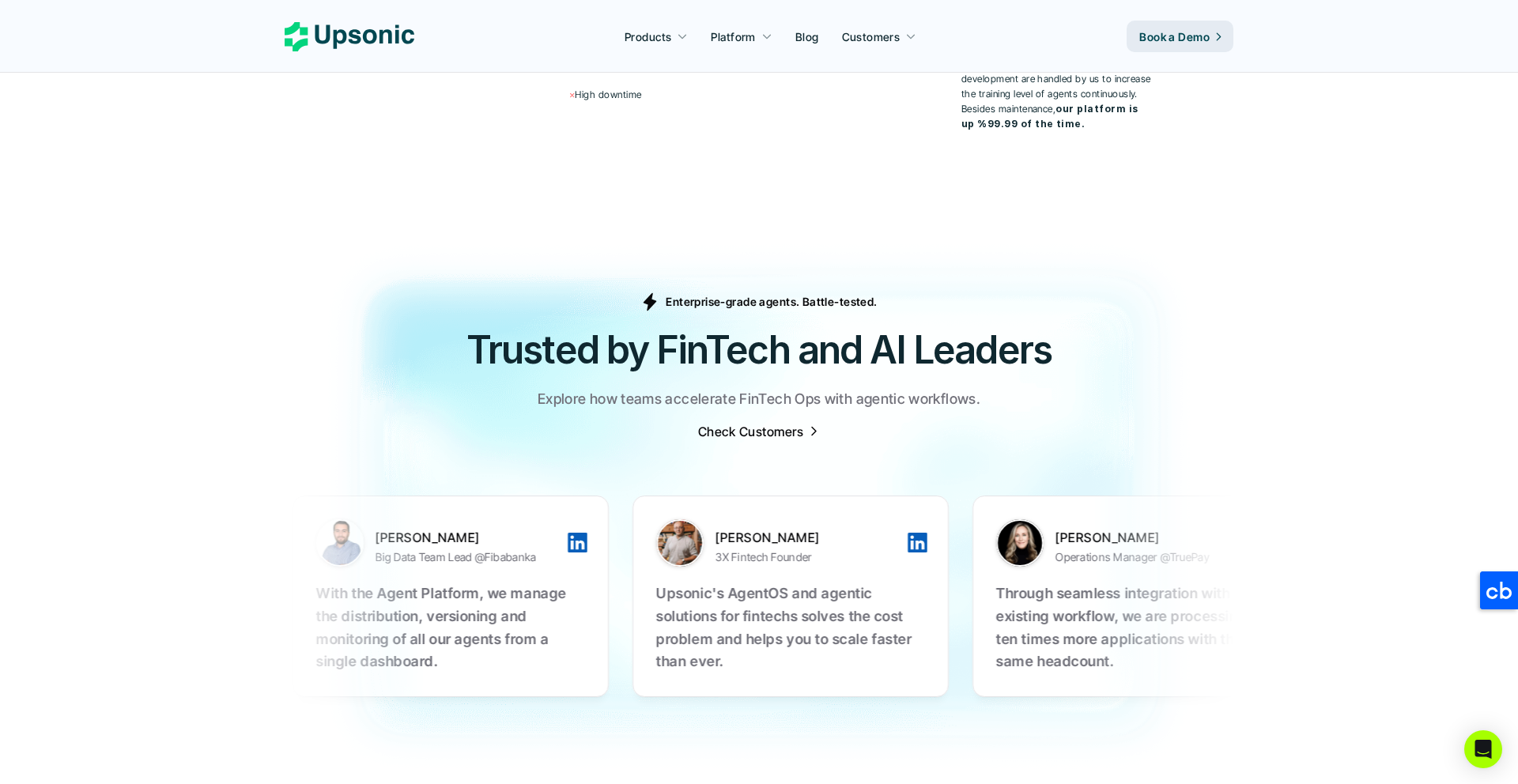
scroll to position [4761, 0]
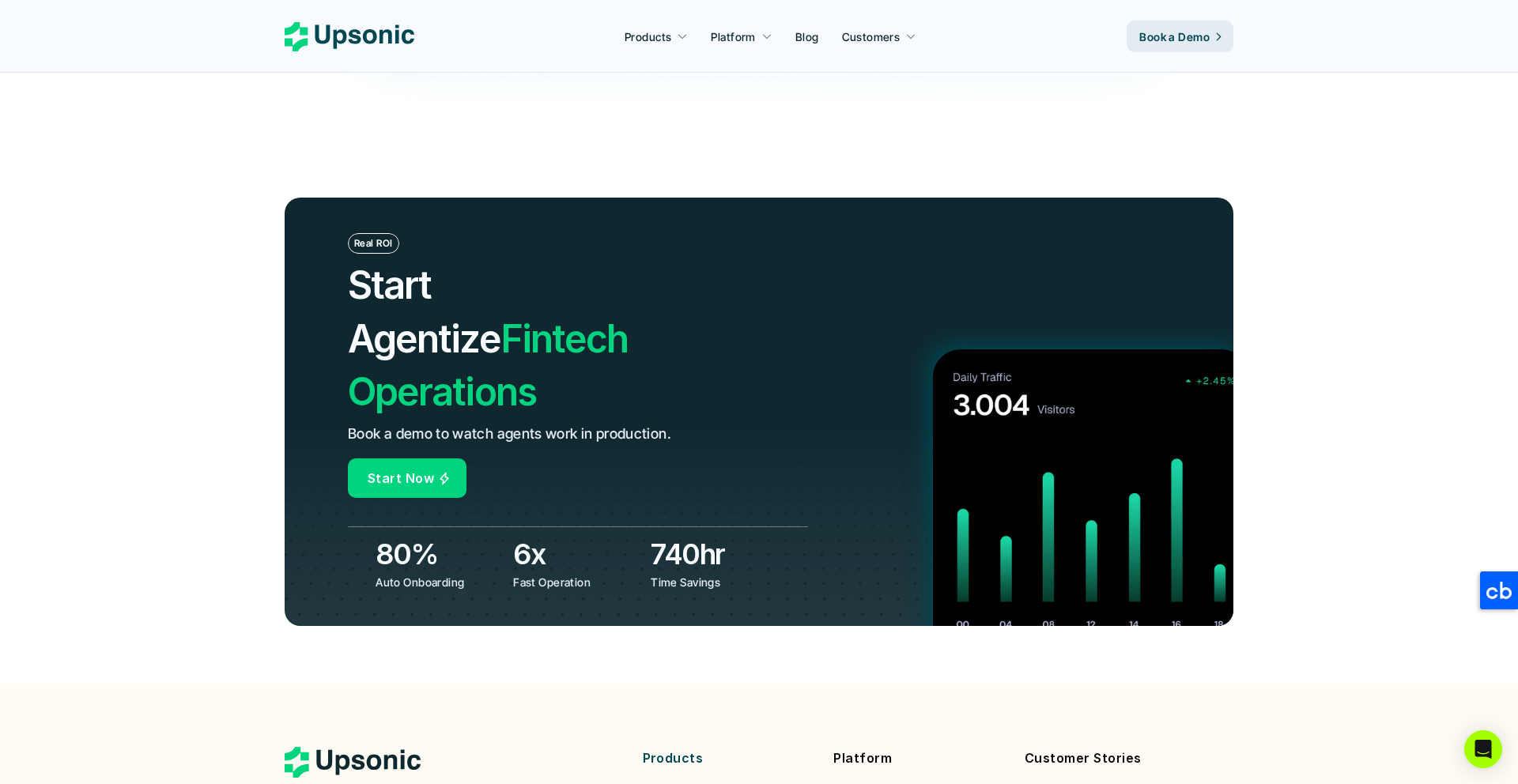
scroll to position [5417, 0]
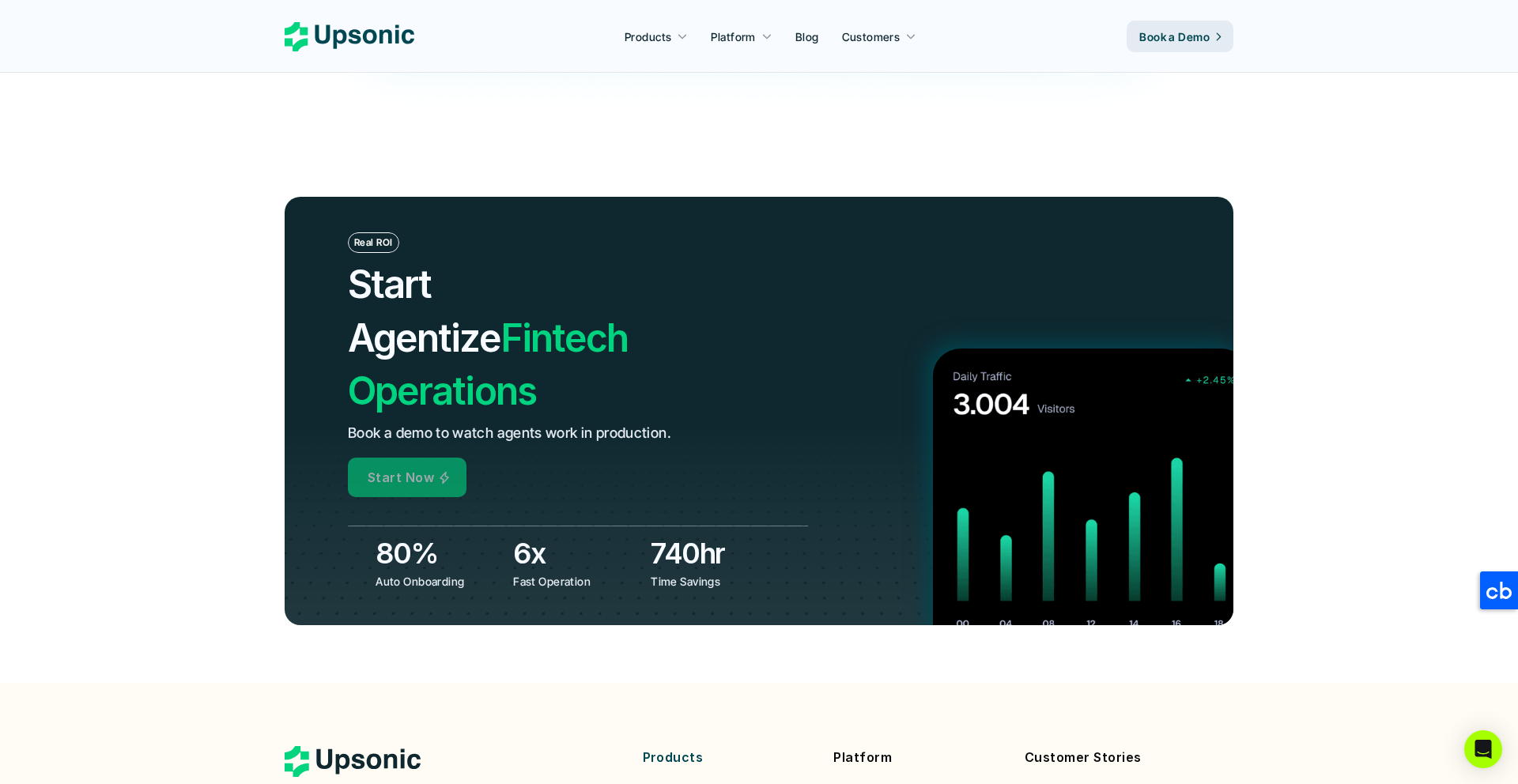
click at [779, 402] on div "Real ROI Start Agentize Fintech Operations Book a demo to watch agents work in …" at bounding box center [578, 364] width 461 height 265
click at [440, 573] on p "Auto Onboarding" at bounding box center [438, 582] width 126 height 17
click at [559, 573] on p "Fast Operation" at bounding box center [575, 582] width 126 height 17
click at [392, 533] on h3 "80%" at bounding box center [440, 553] width 130 height 39
click at [486, 273] on h2 "Start Agentize Fintech Operations" at bounding box center [531, 337] width 368 height 159
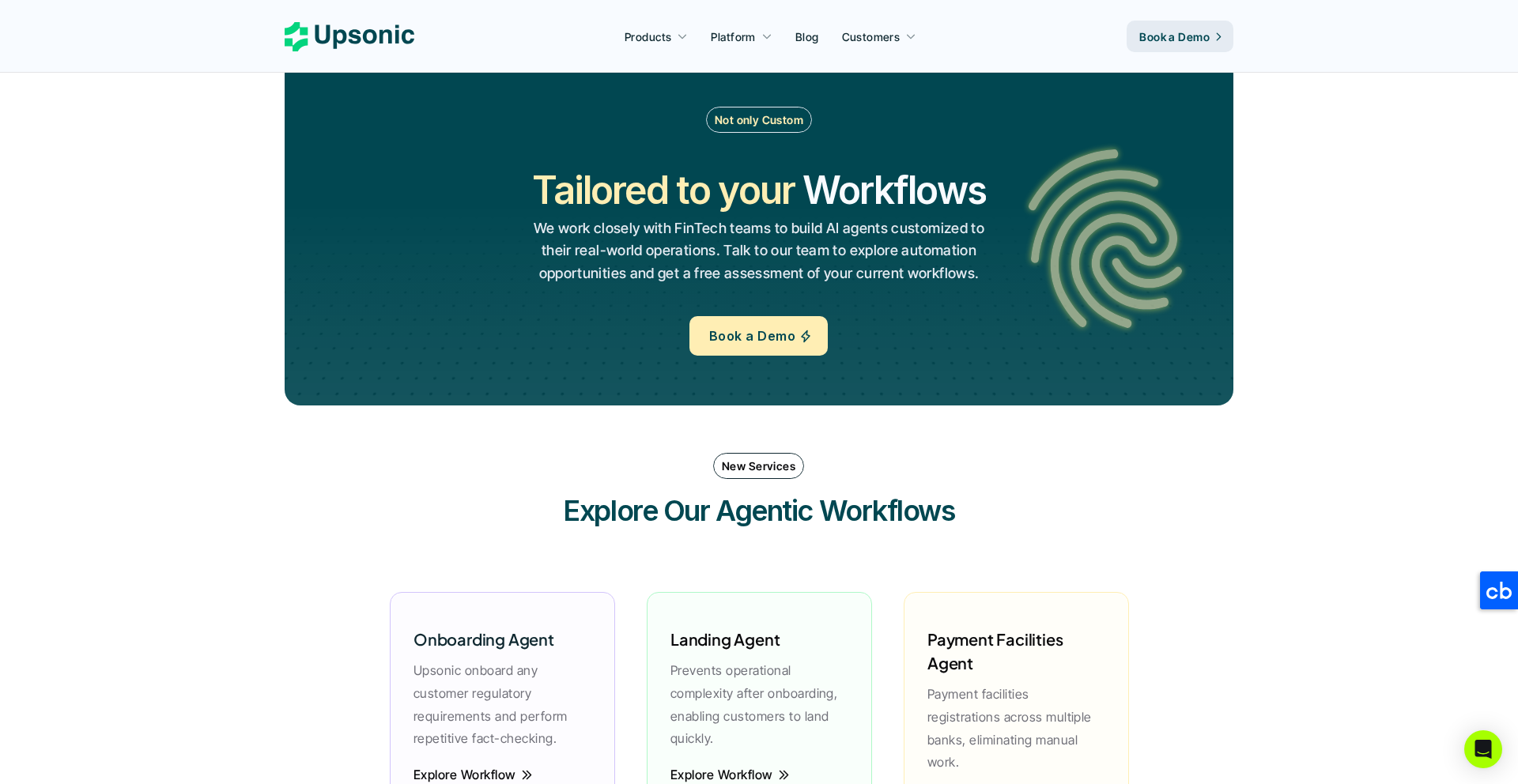
scroll to position [1851, 0]
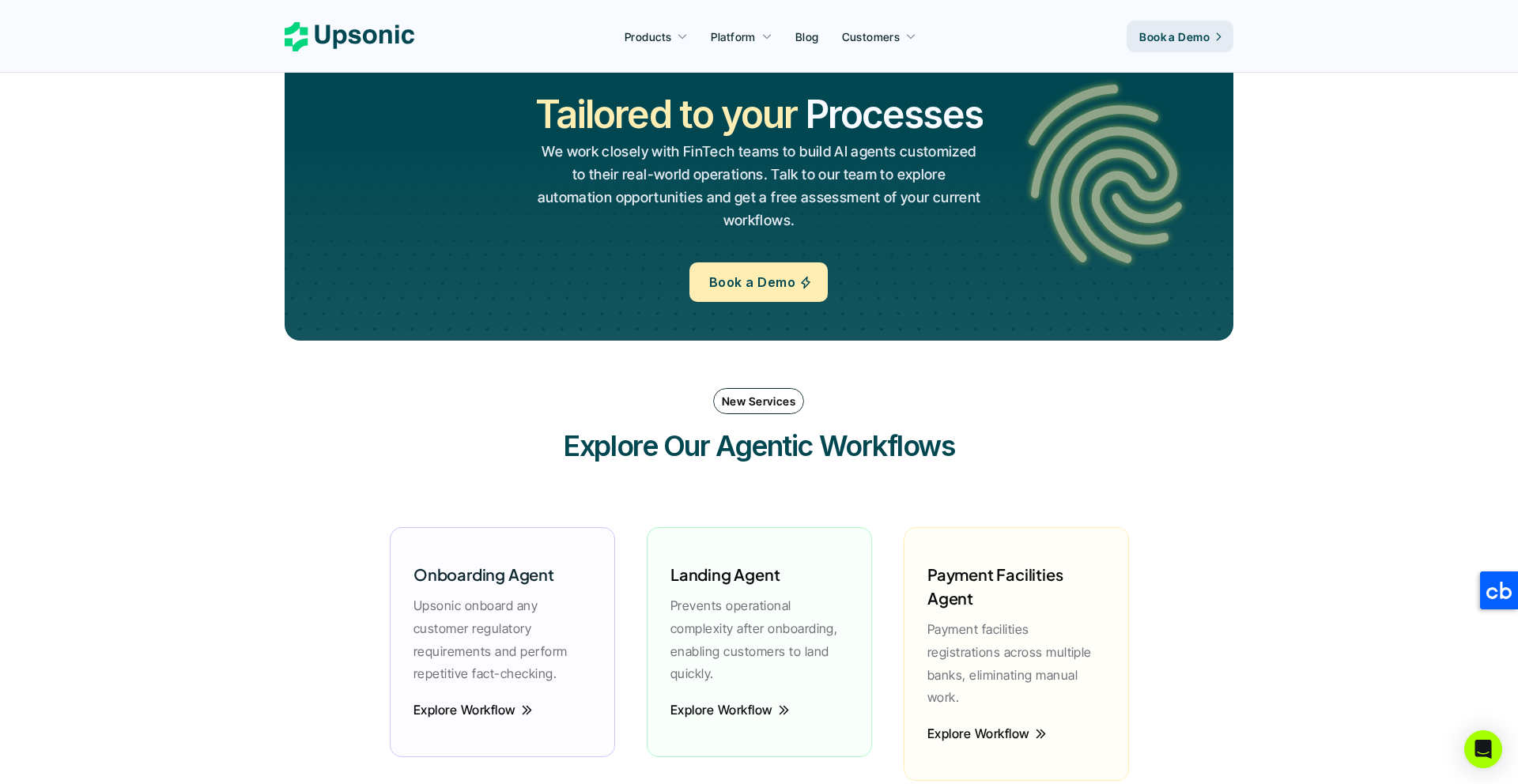
click at [673, 451] on h3 "Explore Our Agentic Workflows" at bounding box center [759, 446] width 475 height 39
click at [642, 422] on div "New Services Explore Our Agentic Workflows" at bounding box center [759, 426] width 949 height 109
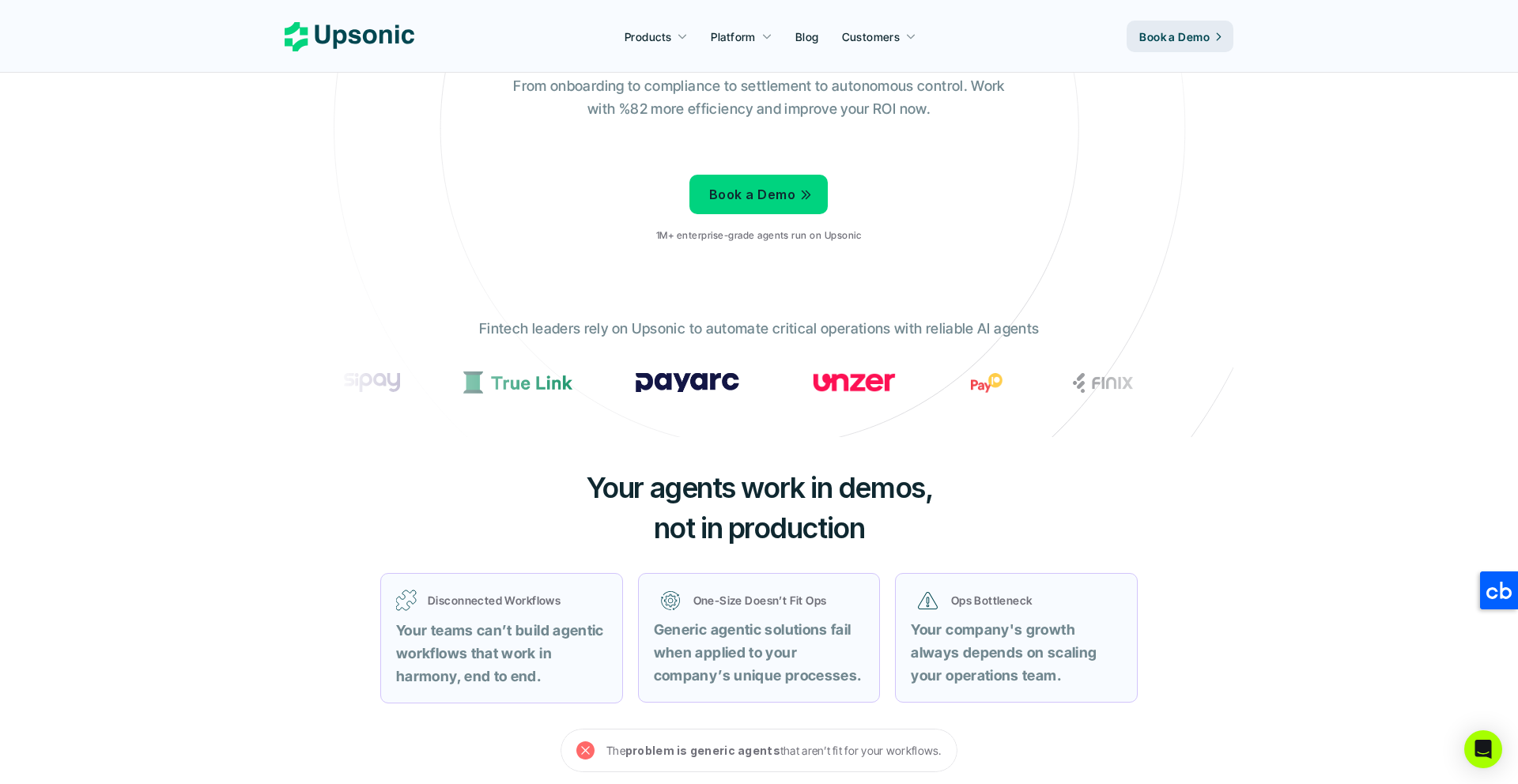
scroll to position [0, 0]
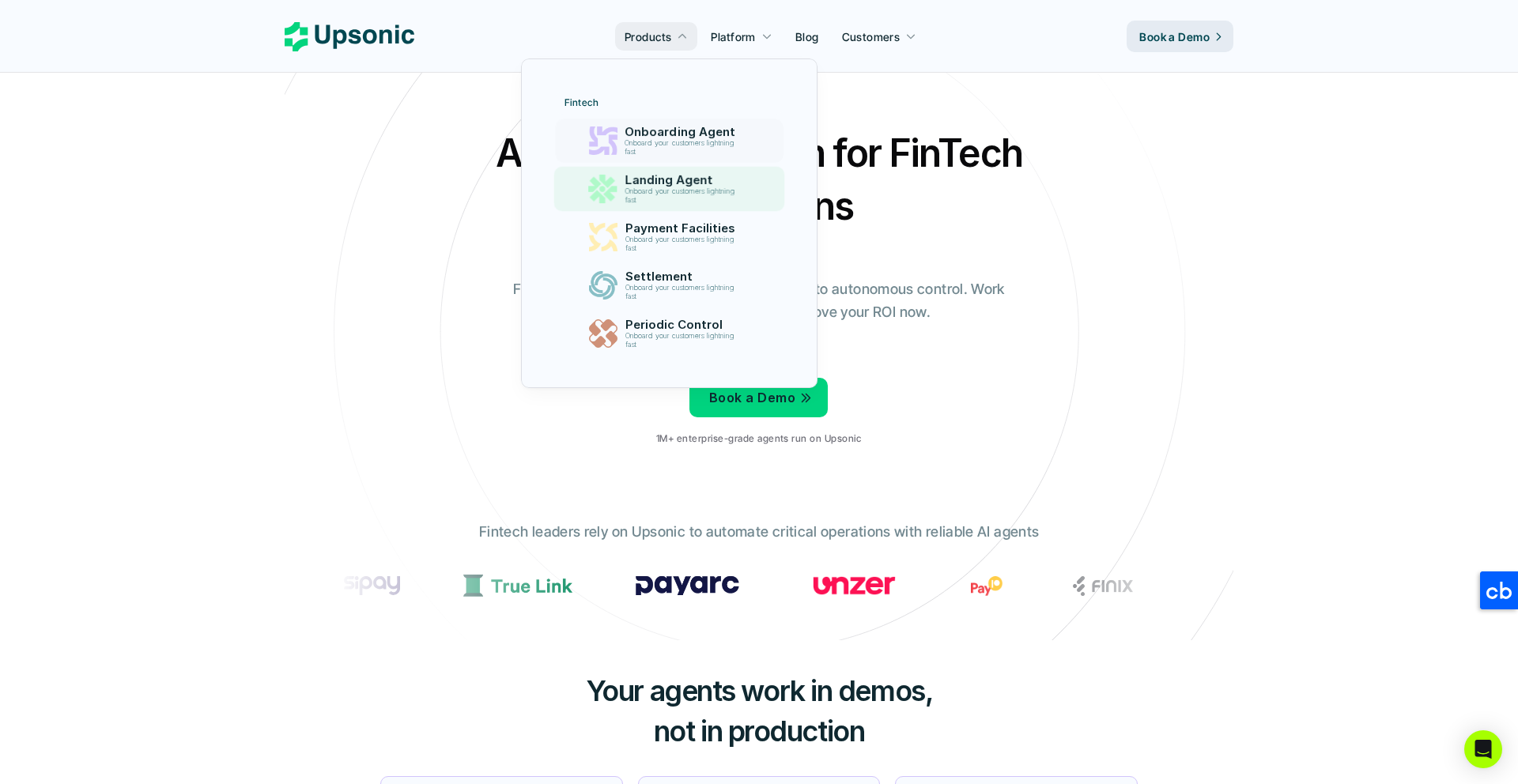
click at [649, 178] on p "Landing Agent" at bounding box center [683, 180] width 117 height 14
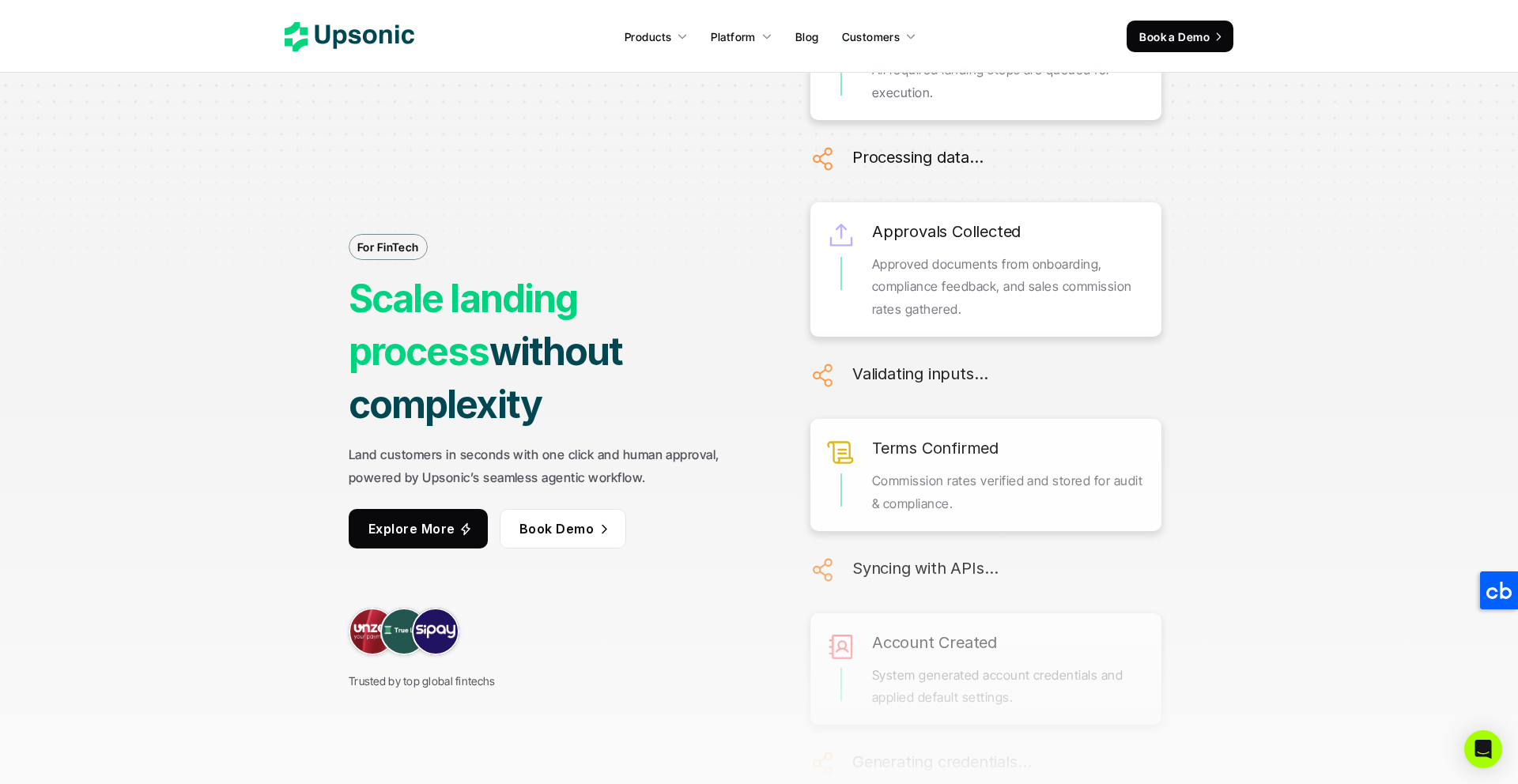
click at [574, 447] on strong "Land customers in seconds with one click and human approval, powered by Upsonic…" at bounding box center [535, 466] width 374 height 39
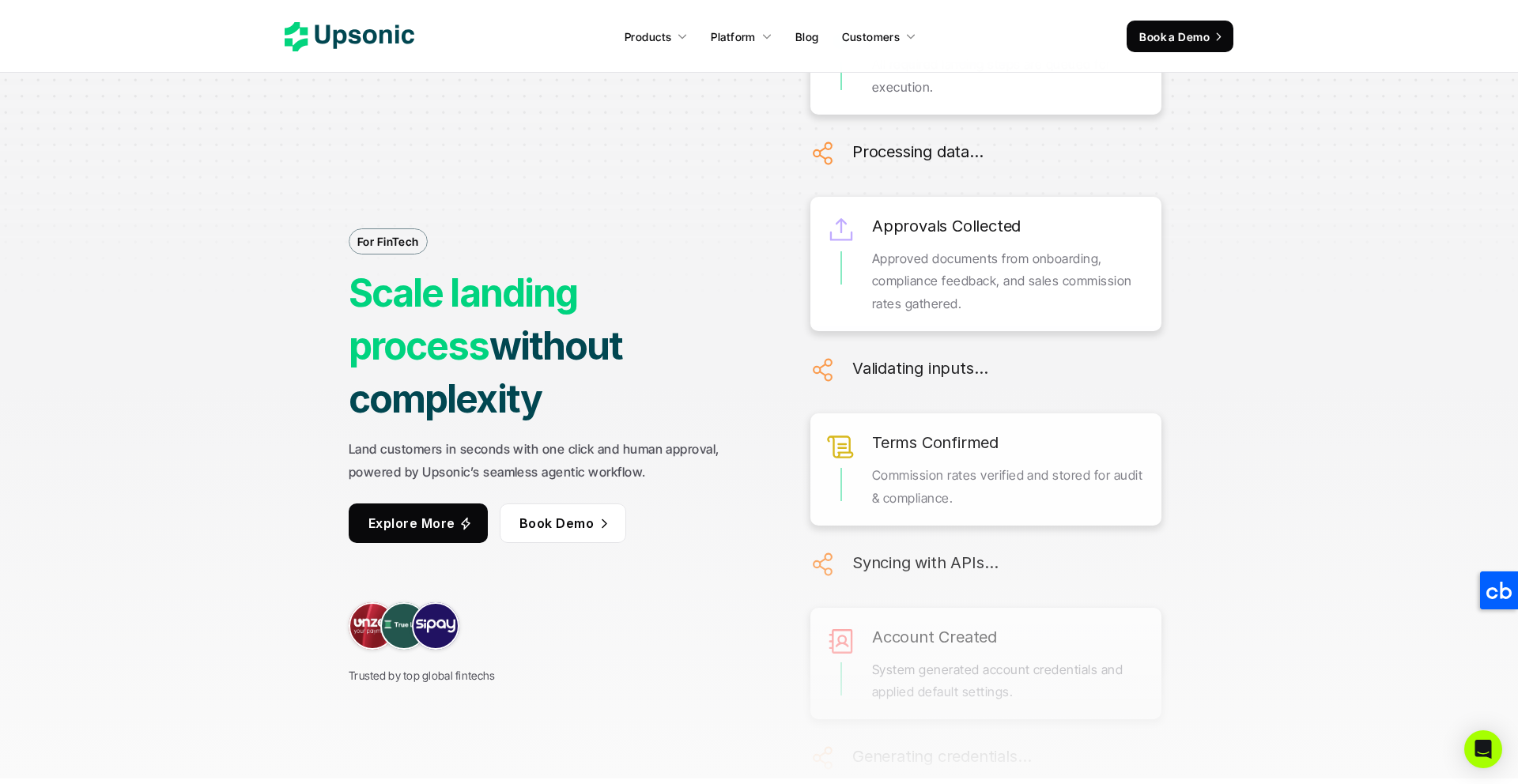
scroll to position [7, 0]
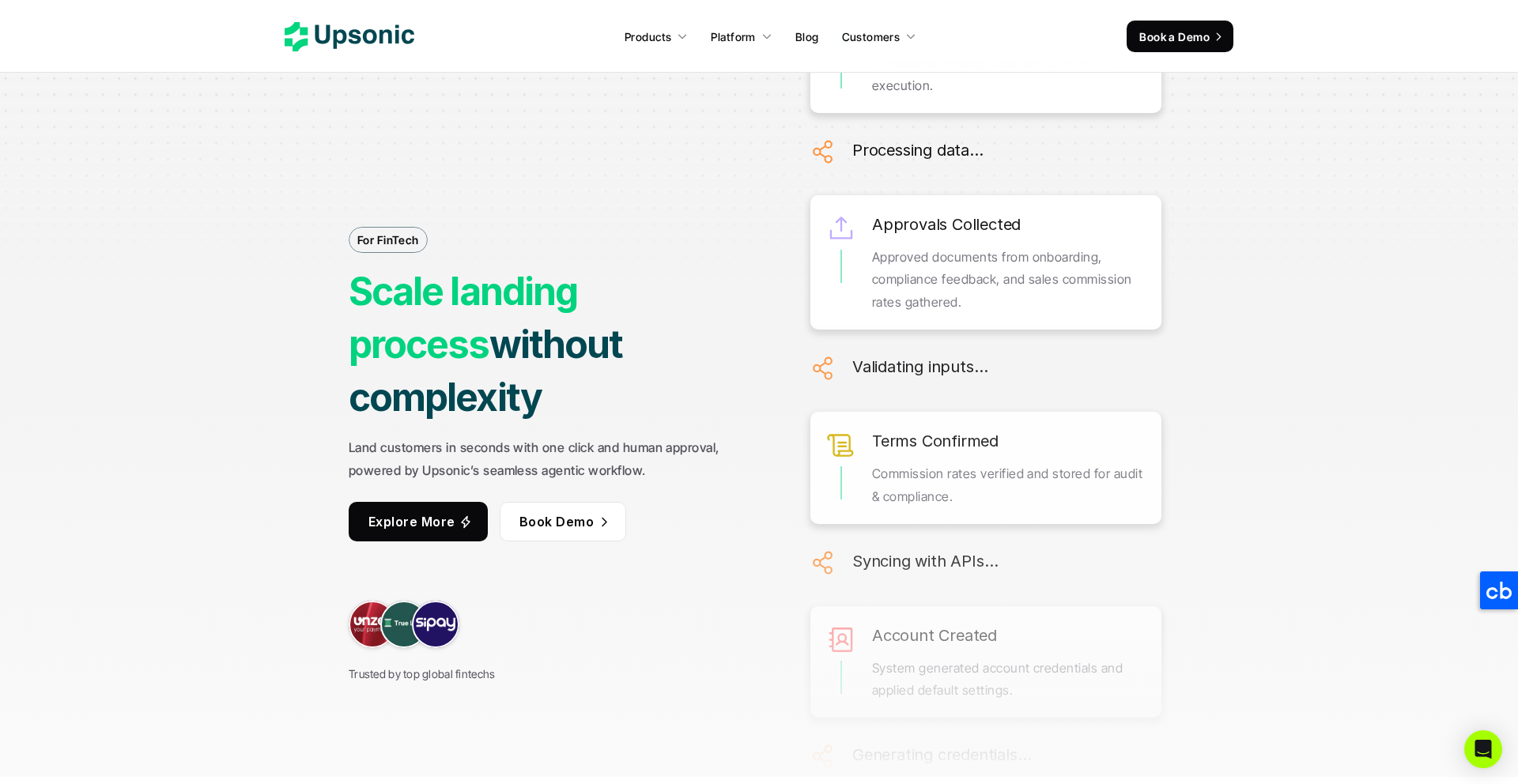
click at [557, 443] on strong "Land customers in seconds with one click and human approval, powered by Upsonic…" at bounding box center [535, 460] width 374 height 39
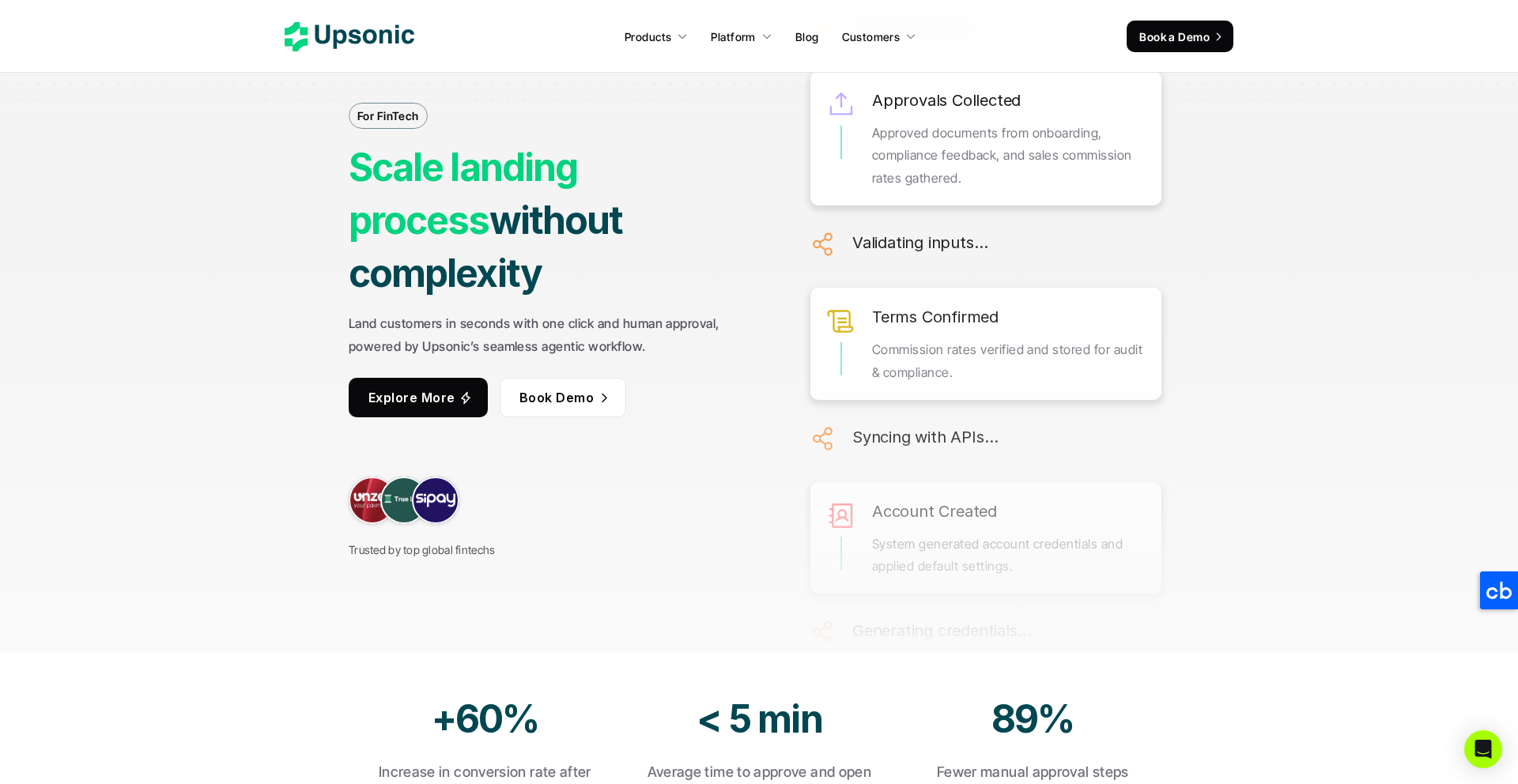
scroll to position [91, 0]
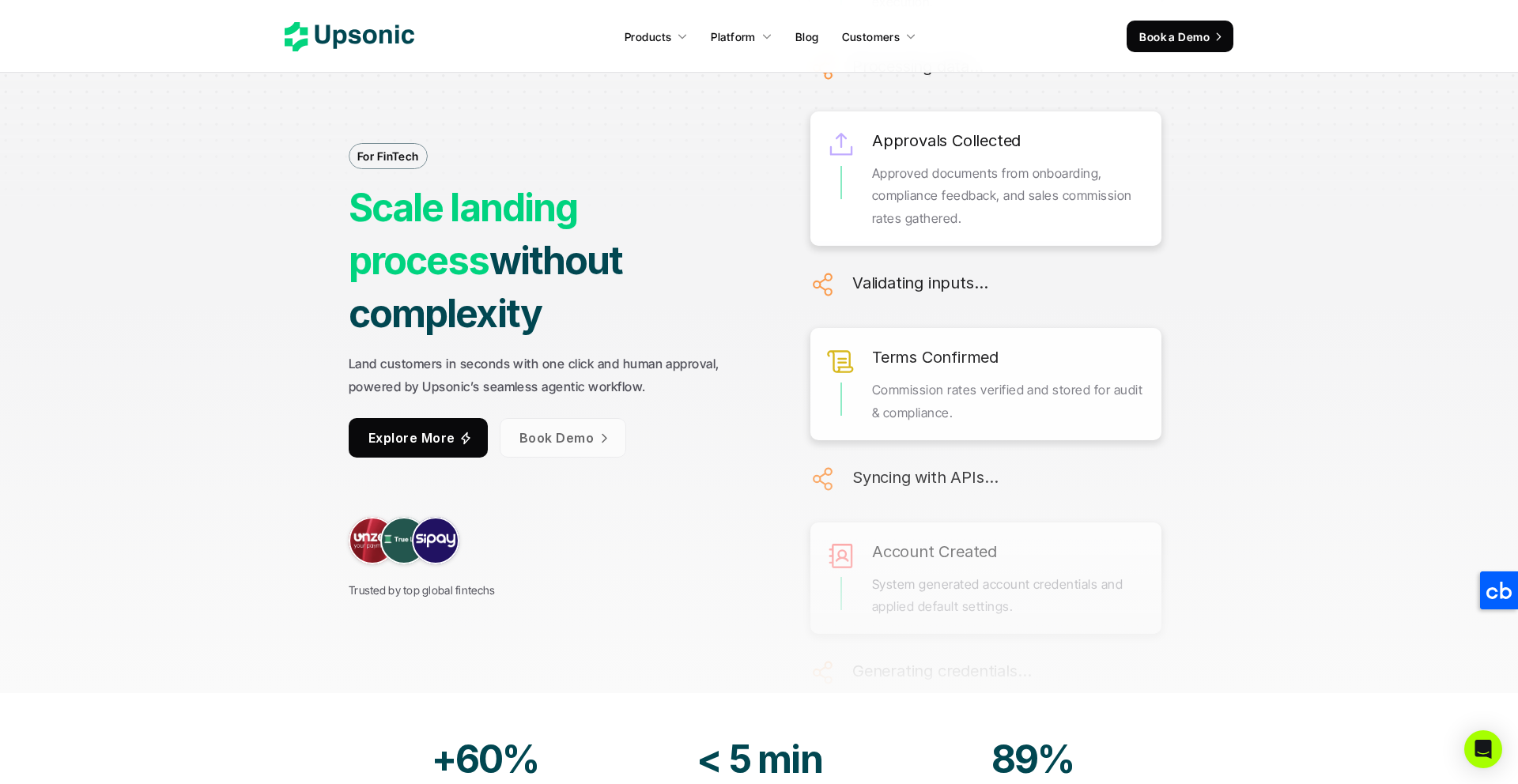
click at [510, 502] on div "For FinTech Scale landing process without complexity Land customers in seconds …" at bounding box center [557, 301] width 416 height 597
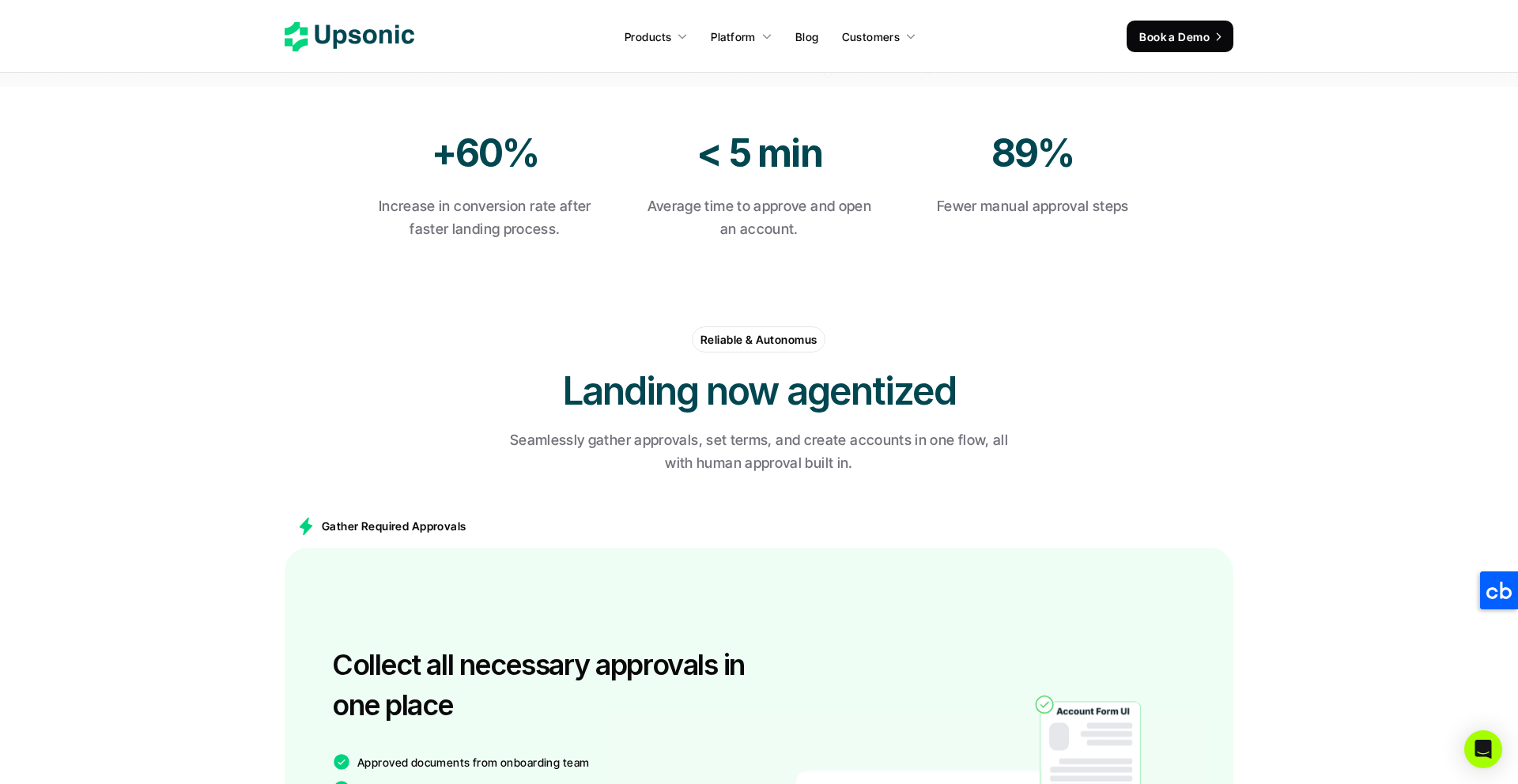
scroll to position [706, 0]
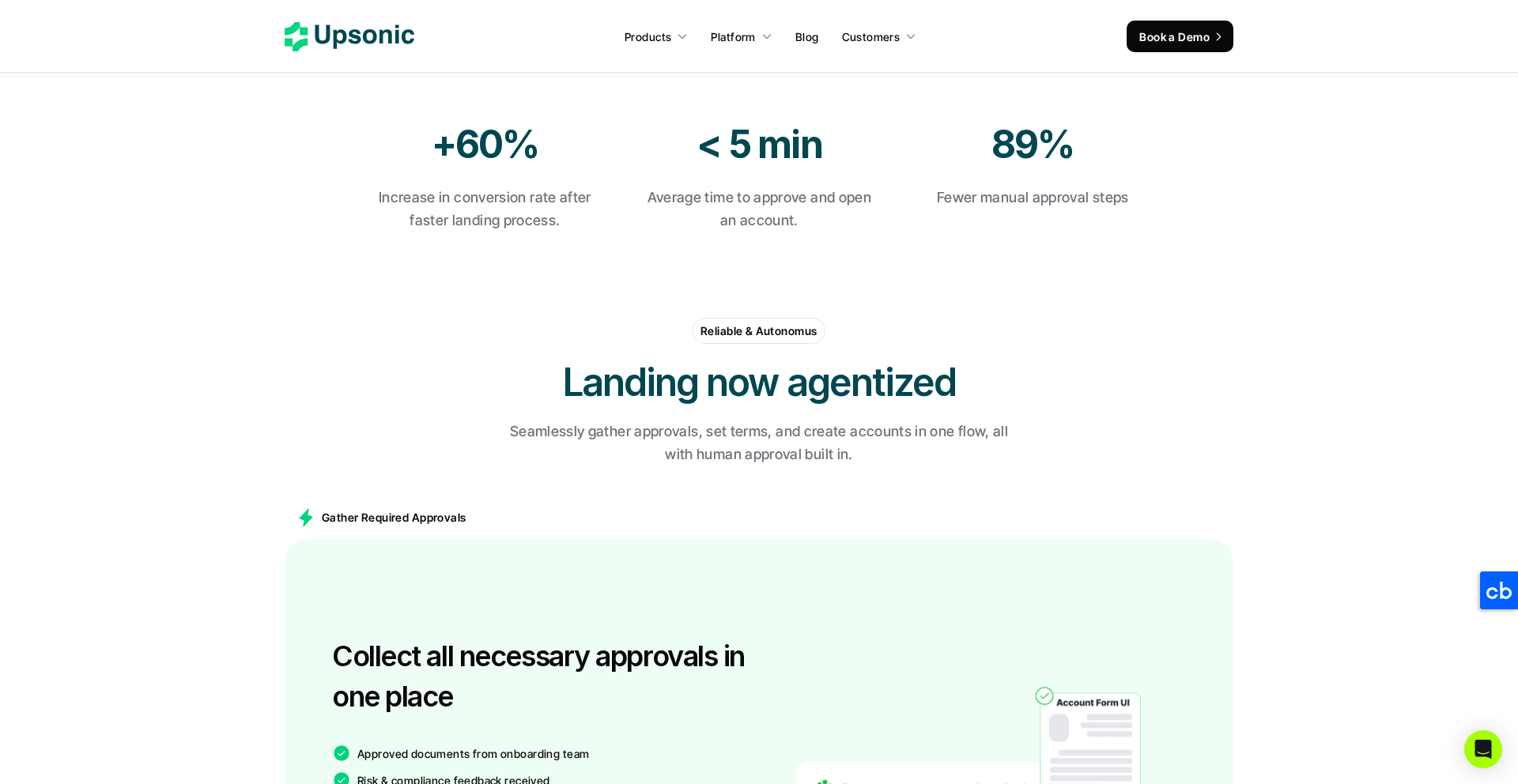
click at [854, 390] on h2 "Landing now agentized" at bounding box center [759, 382] width 475 height 53
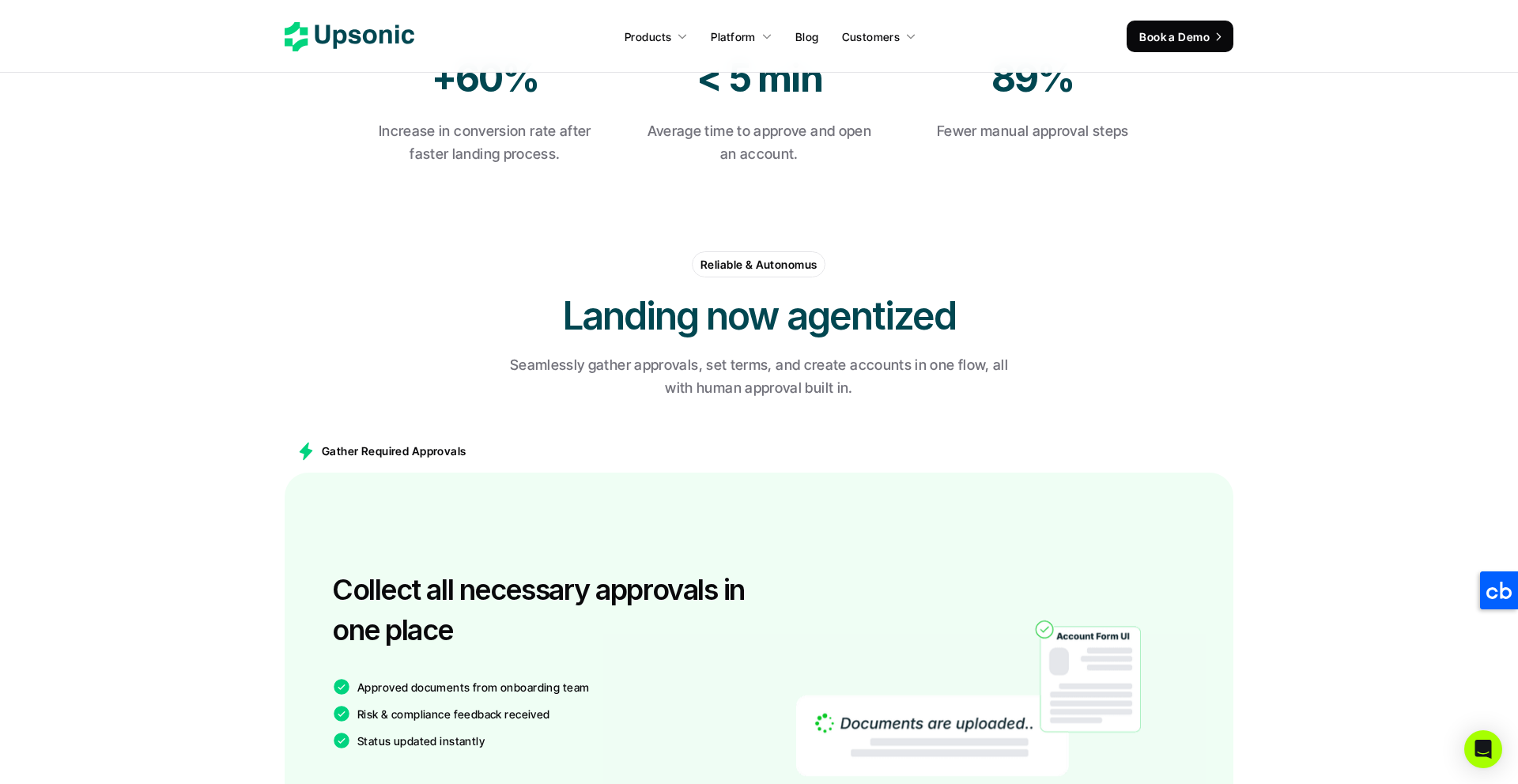
scroll to position [778, 0]
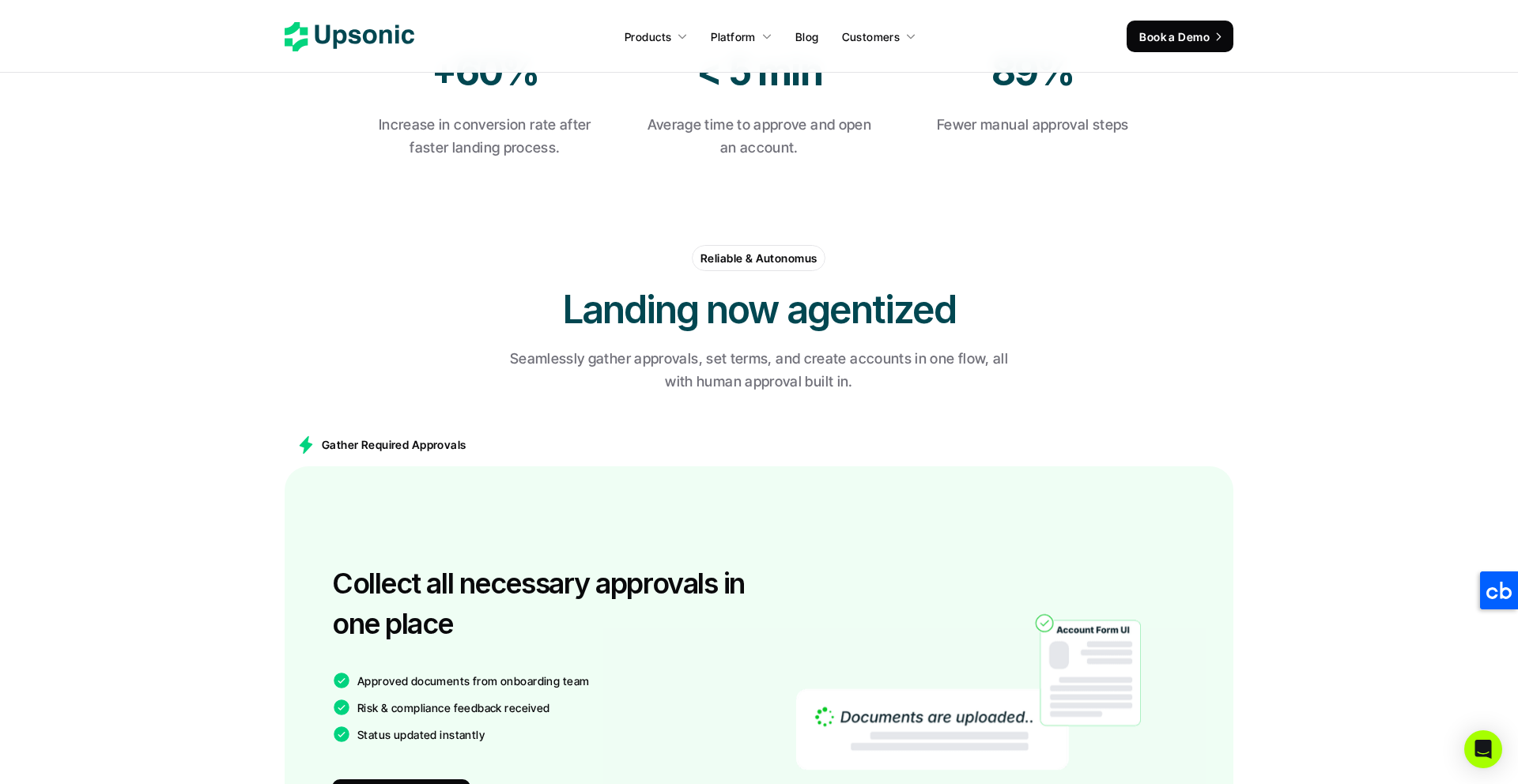
click at [394, 436] on p "Gather Required Approvals" at bounding box center [393, 445] width 145 height 17
click at [470, 372] on div "Reliable & Autonomus Landing now agentized Seamlessly gather approvals, set ter…" at bounding box center [759, 320] width 949 height 177
click at [395, 443] on p "Gather Required Approvals" at bounding box center [393, 445] width 145 height 17
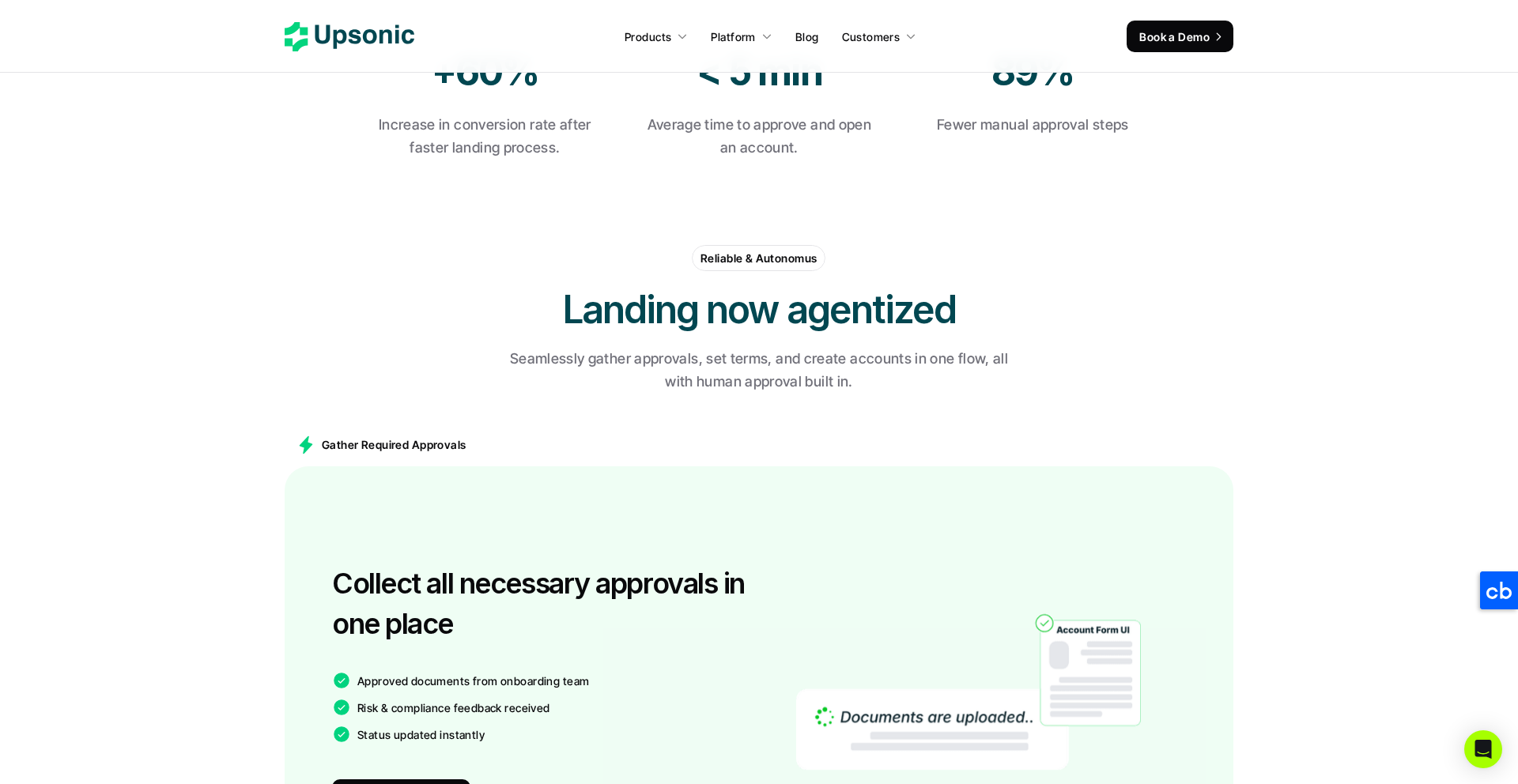
click at [498, 445] on div "Gather Required Approvals" at bounding box center [759, 446] width 949 height 43
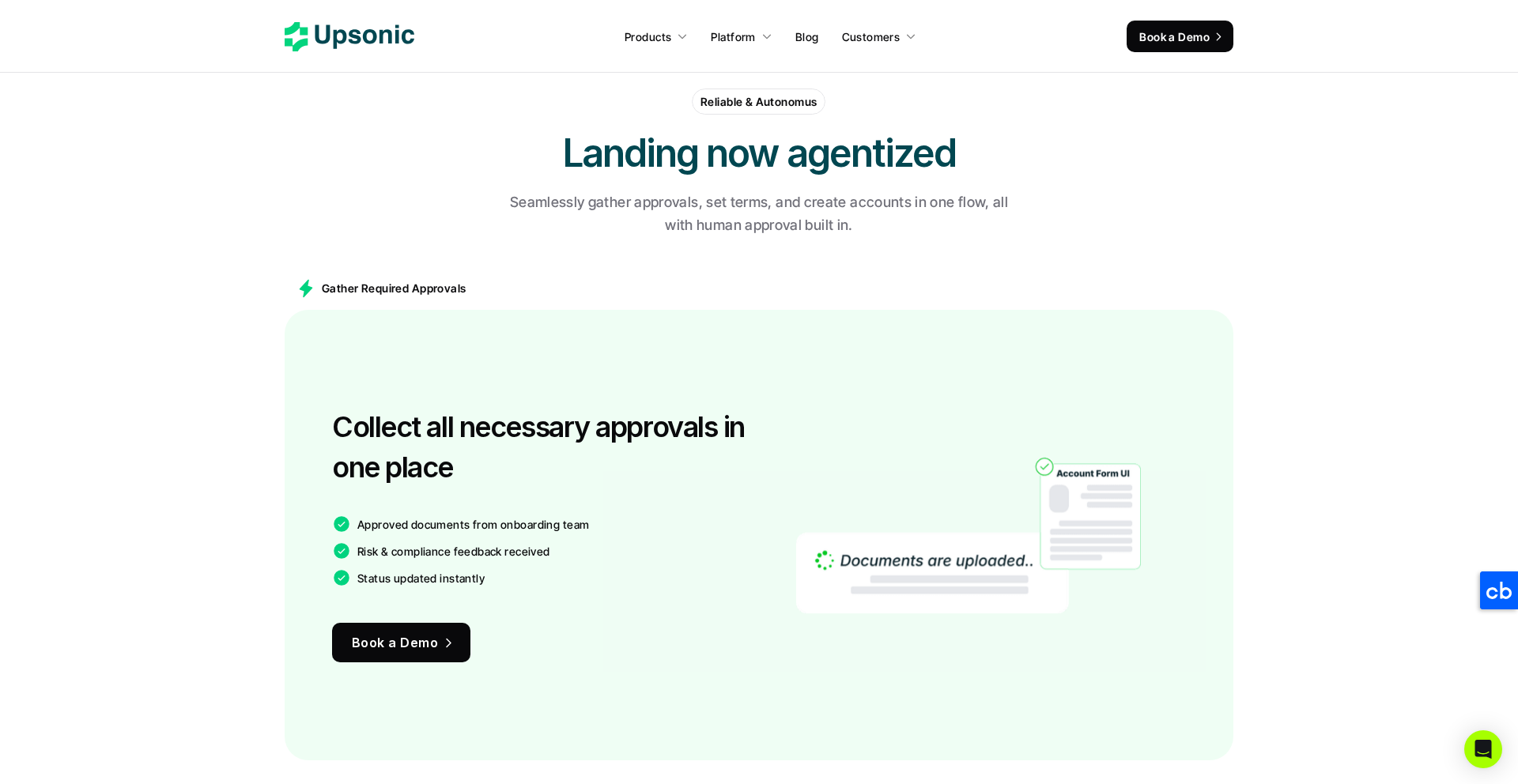
scroll to position [953, 0]
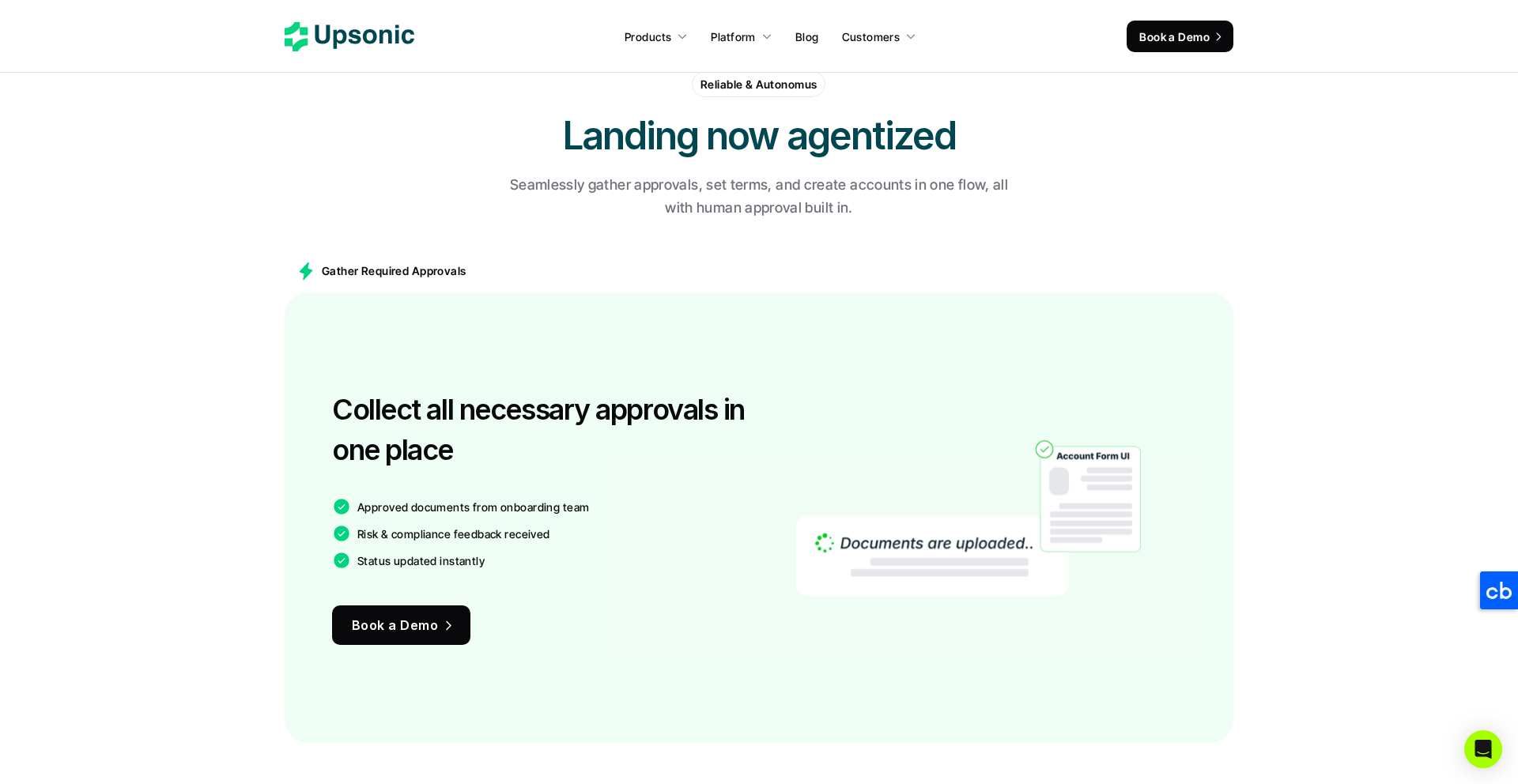
click at [629, 469] on h3 "Collect all necessary approvals in one place" at bounding box center [541, 430] width 419 height 80
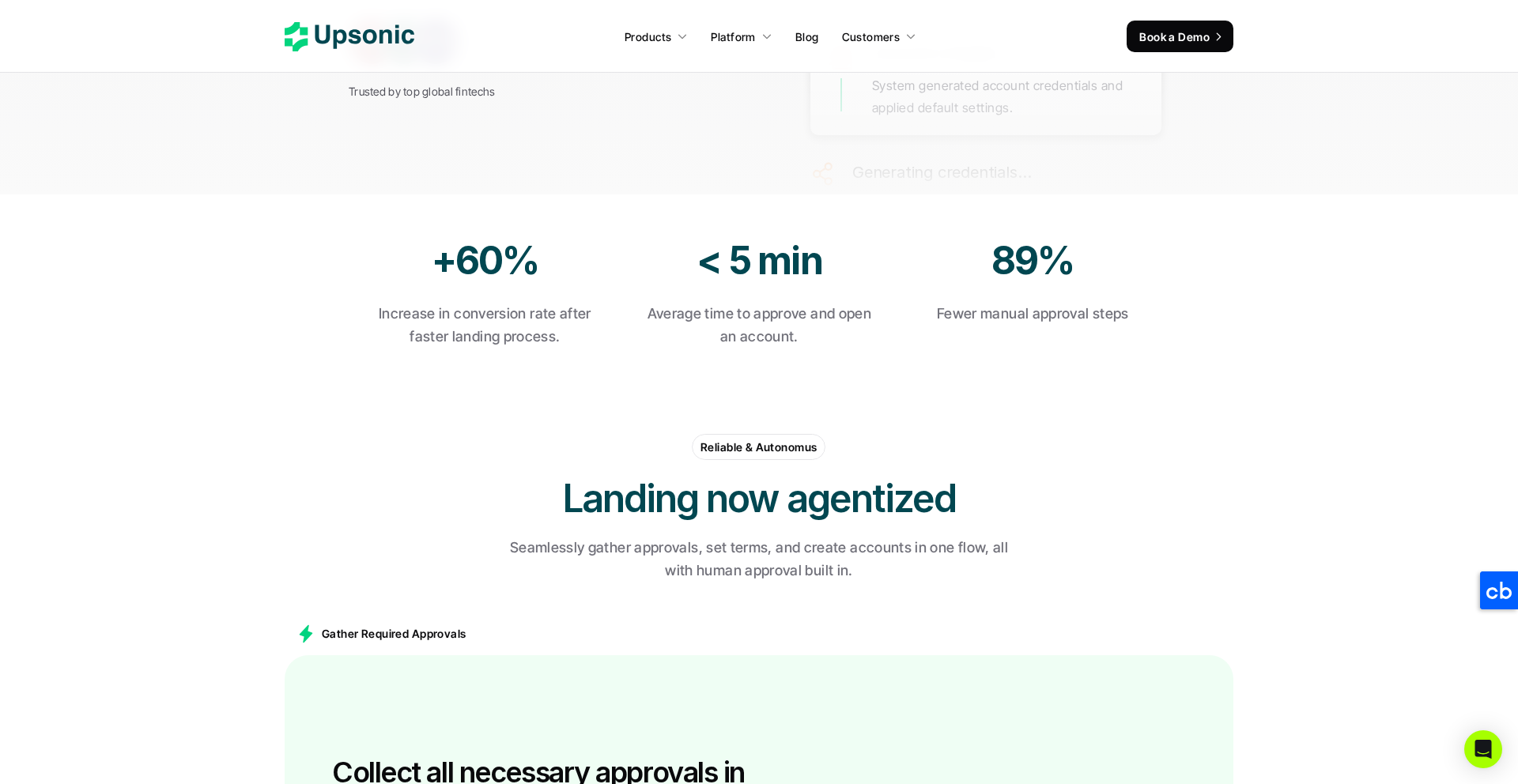
scroll to position [0, 0]
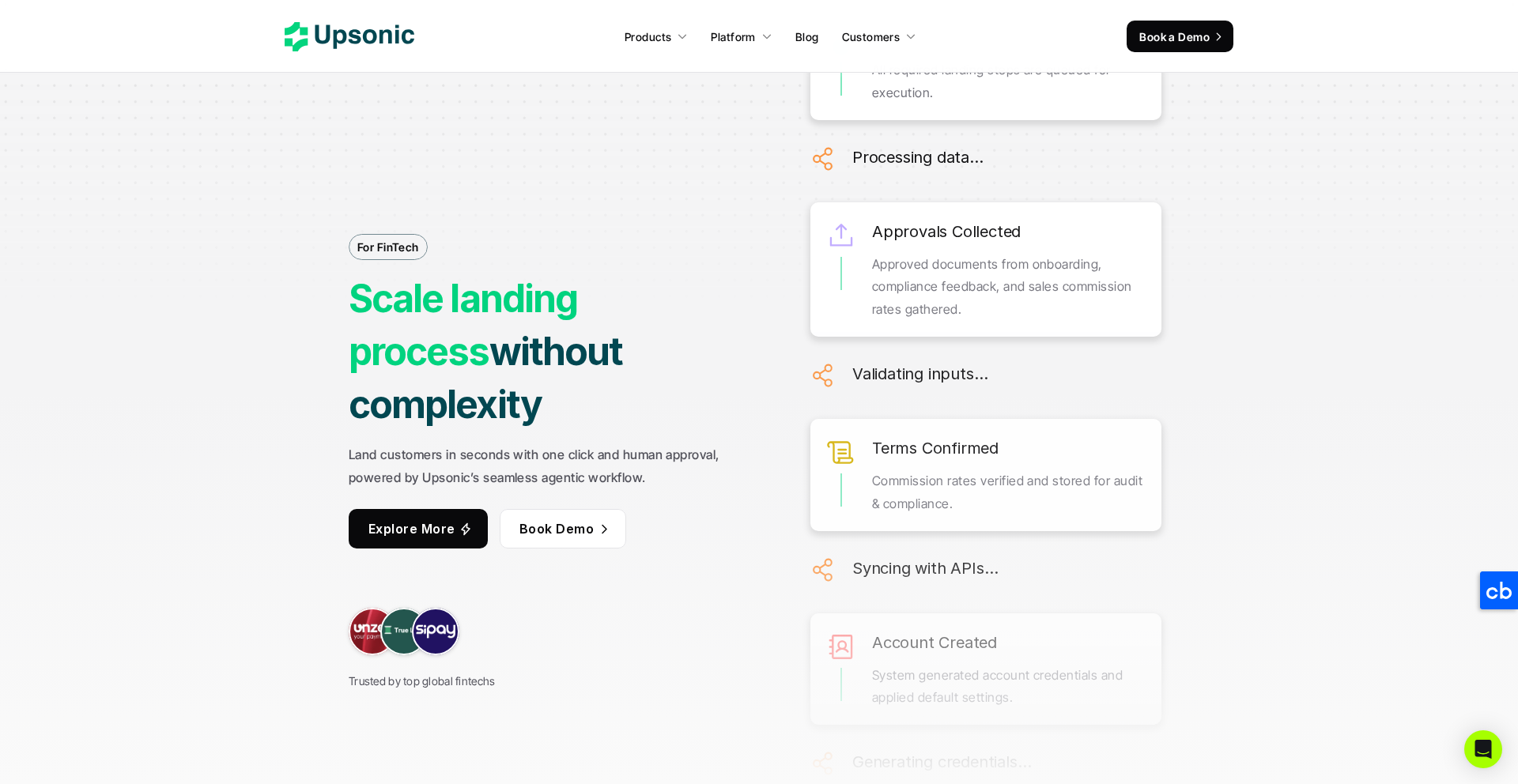
click at [624, 447] on strong "Land customers in seconds with one click and human approval, powered by Upsonic…" at bounding box center [535, 466] width 374 height 39
click at [696, 408] on div "For FinTech Scale landing process without complexity Land customers in seconds …" at bounding box center [557, 392] width 416 height 597
click at [581, 459] on p "Land customers in seconds with one click and human approval, powered by Upsonic…" at bounding box center [557, 466] width 416 height 46
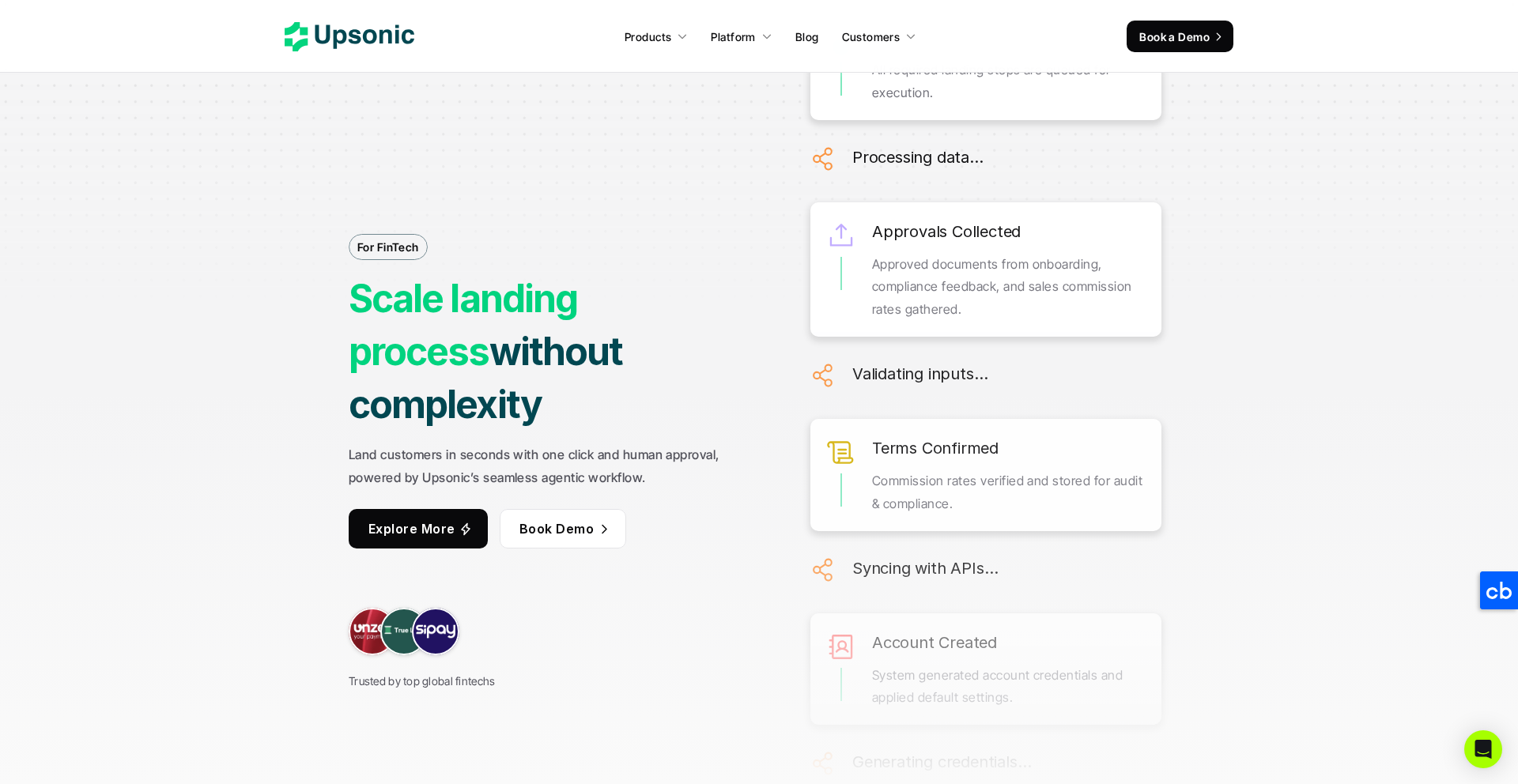
click at [582, 455] on strong "Land customers in seconds with one click and human approval, powered by Upsonic…" at bounding box center [535, 466] width 374 height 39
click at [549, 455] on strong "Land customers in seconds with one click and human approval, powered by Upsonic…" at bounding box center [535, 466] width 374 height 39
click at [537, 451] on strong "Land customers in seconds with one click and human approval, powered by Upsonic…" at bounding box center [535, 466] width 374 height 39
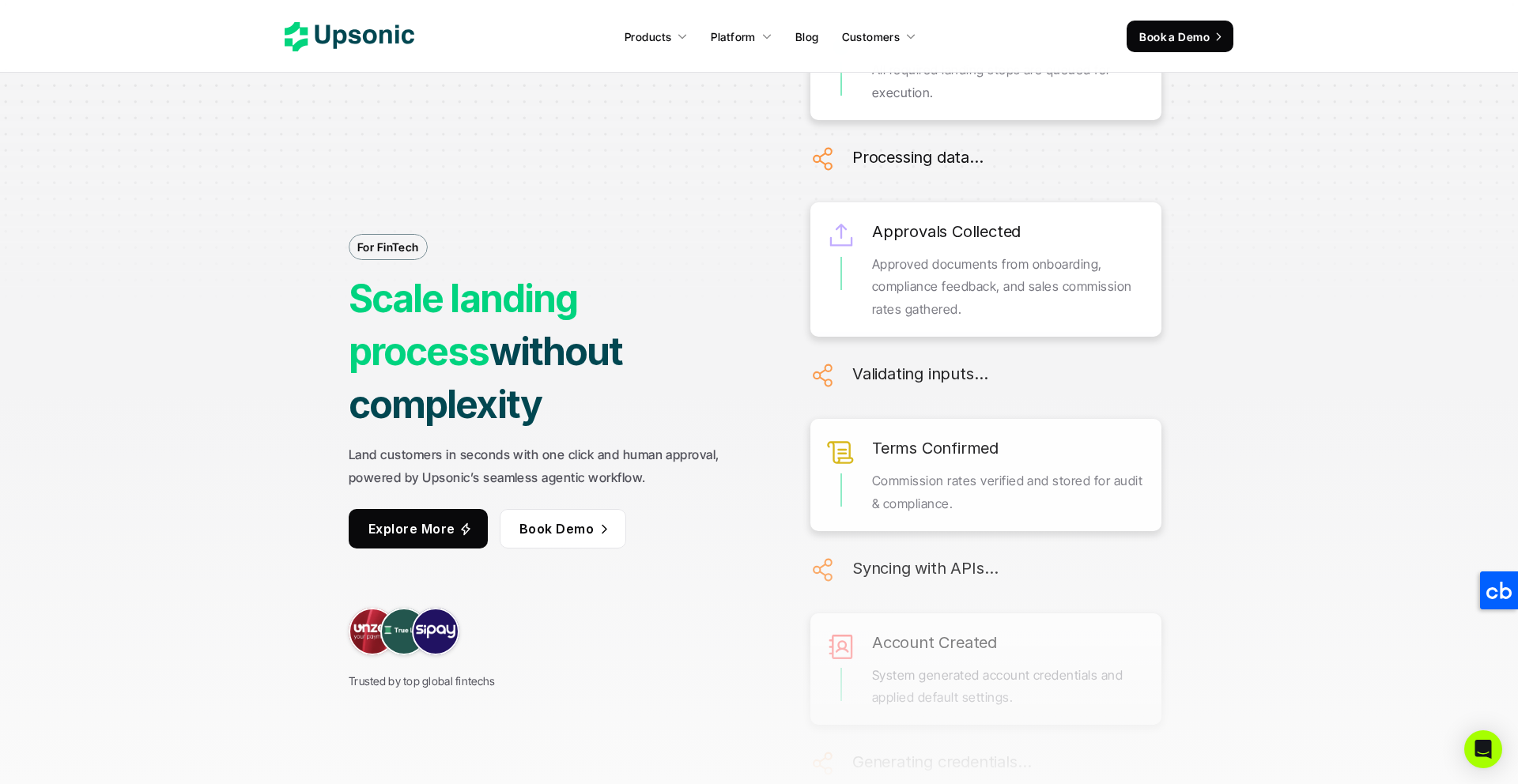
click at [537, 451] on strong "Land customers in seconds with one click and human approval, powered by Upsonic…" at bounding box center [535, 466] width 374 height 39
click at [666, 456] on p "Land customers in seconds with one click and human approval, powered by Upsonic…" at bounding box center [557, 466] width 416 height 46
click at [482, 447] on strong "Land customers in seconds with one click and human approval, powered by Upsonic…" at bounding box center [535, 466] width 374 height 39
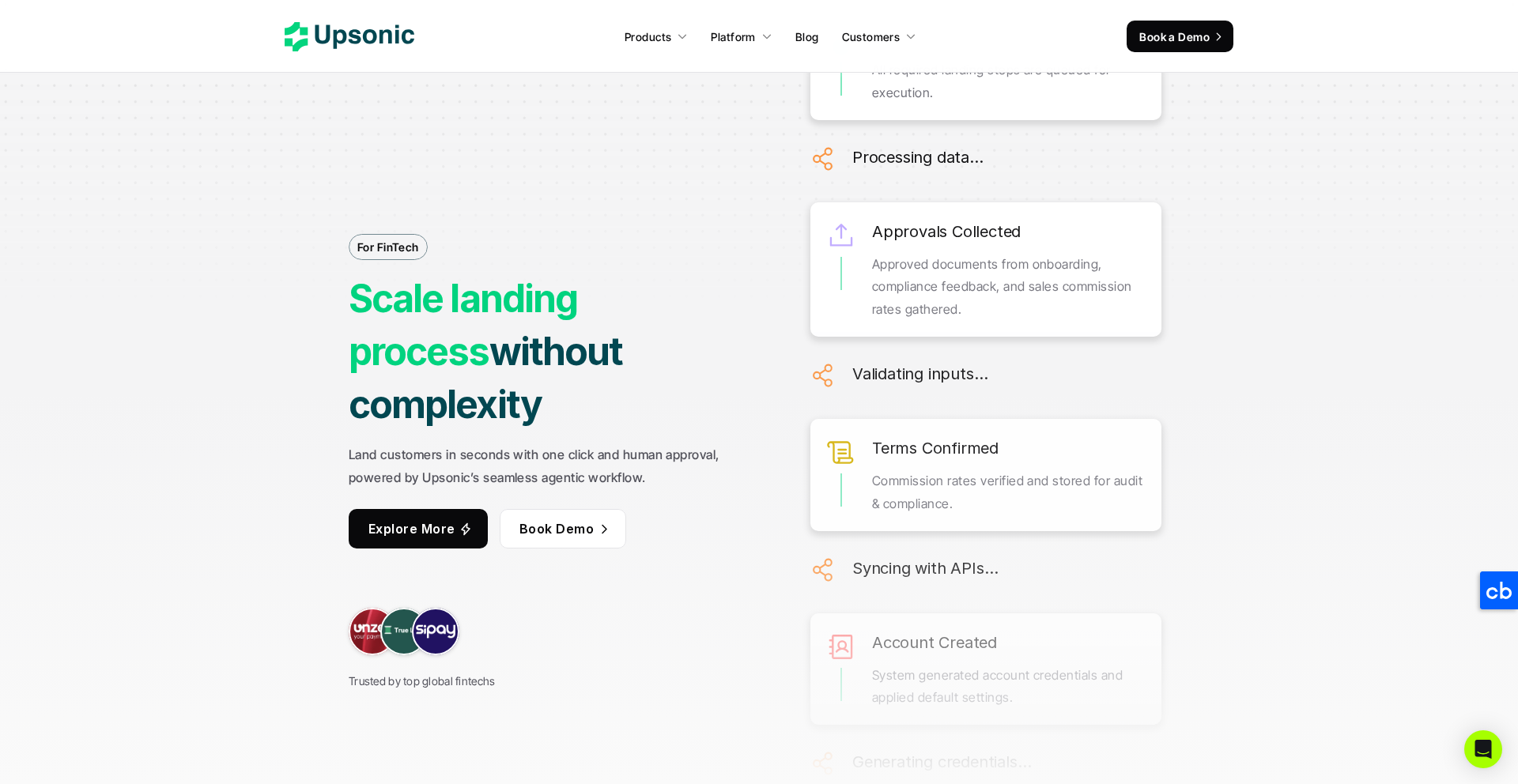
click at [651, 444] on p "Land customers in seconds with one click and human approval, powered by Upsonic…" at bounding box center [557, 466] width 416 height 46
